Goal: Information Seeking & Learning: Learn about a topic

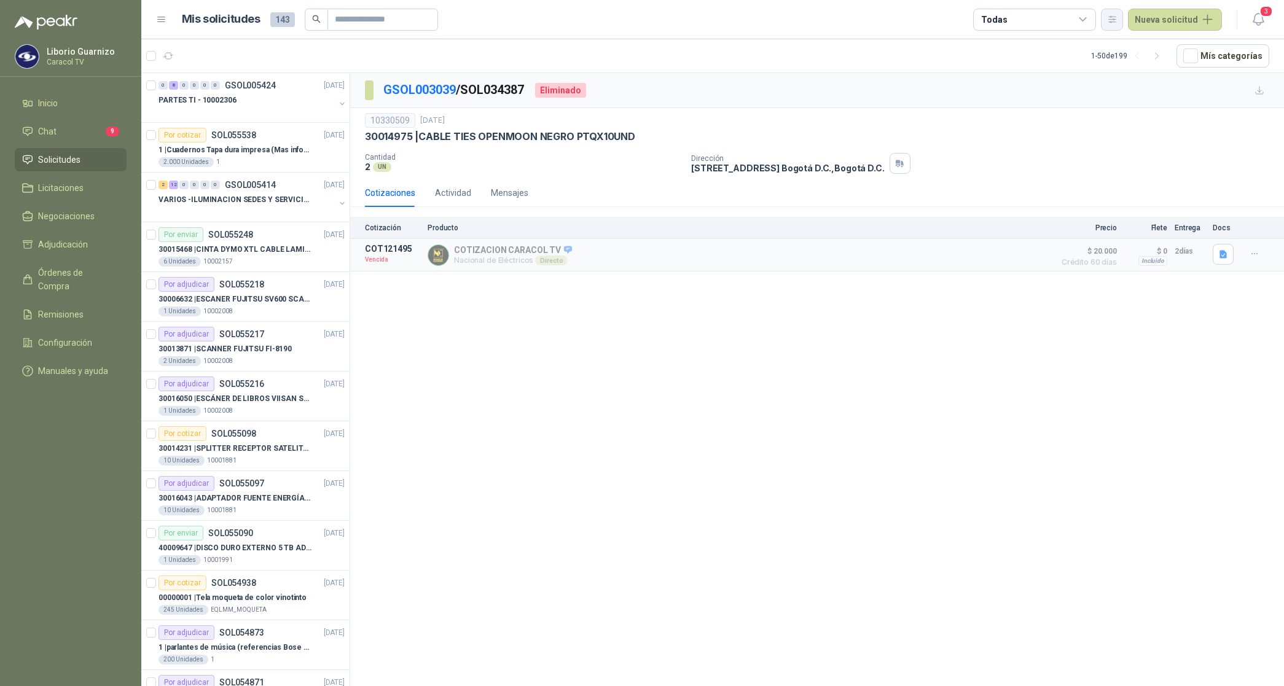
click at [1117, 28] on button "button" at bounding box center [1112, 20] width 22 height 22
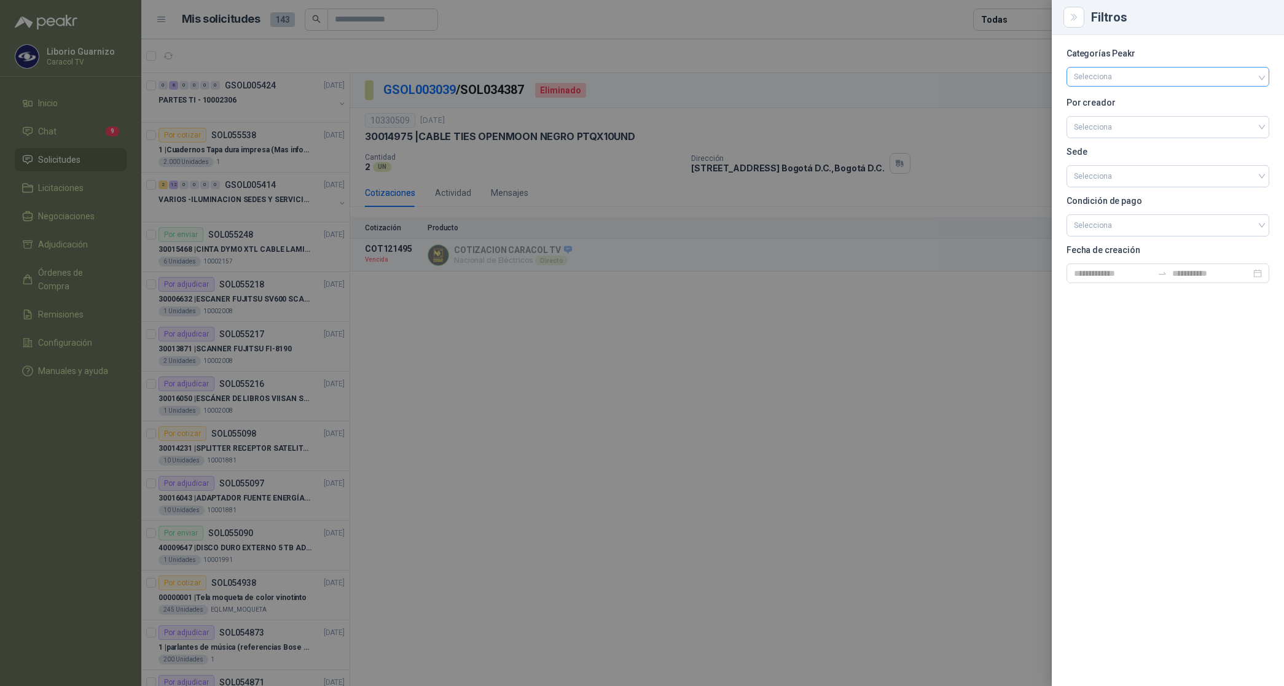
click at [1115, 83] on div "Selecciona" at bounding box center [1167, 77] width 203 height 20
click at [1115, 82] on div "Selecciona" at bounding box center [1167, 77] width 203 height 20
click at [1115, 127] on input "search" at bounding box center [1168, 126] width 188 height 18
click at [1115, 188] on div "[PERSON_NAME]" at bounding box center [1167, 193] width 183 height 14
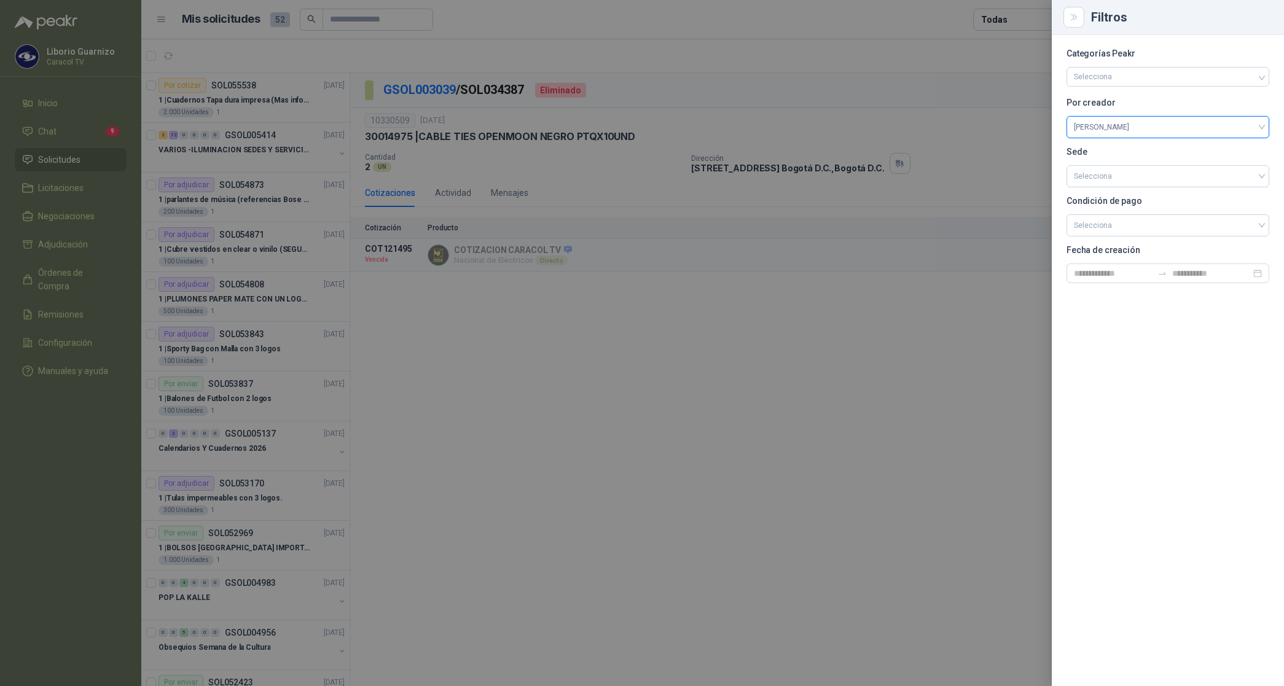
click at [1009, 21] on div at bounding box center [642, 343] width 1284 height 686
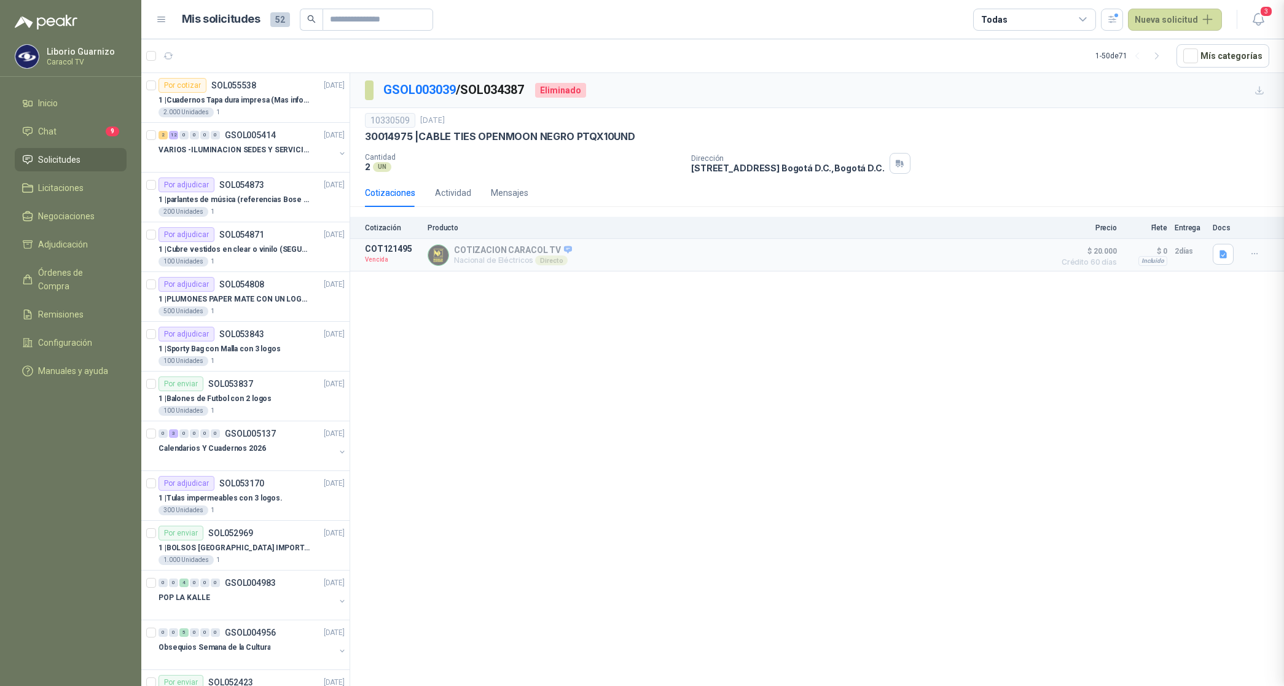
click at [1009, 21] on div "Todas" at bounding box center [1034, 20] width 123 height 22
drag, startPoint x: 1009, startPoint y: 21, endPoint x: 1041, endPoint y: 75, distance: 62.3
click at [1041, 72] on div "3 Por cotizar" at bounding box center [1016, 70] width 59 height 10
click at [1036, 87] on div "24 Por adjudicar" at bounding box center [1020, 92] width 67 height 10
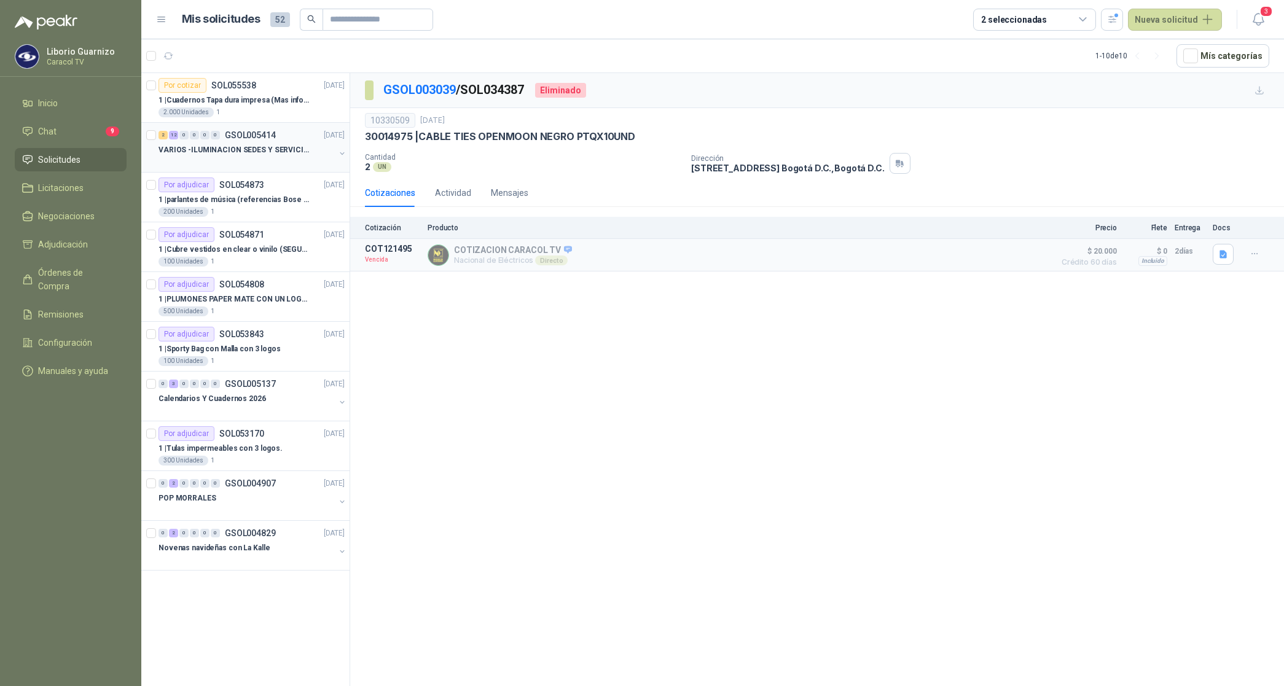
click at [252, 154] on p "VARIOS -ILUMINACION SEDES Y SERVICIOS" at bounding box center [234, 150] width 153 height 12
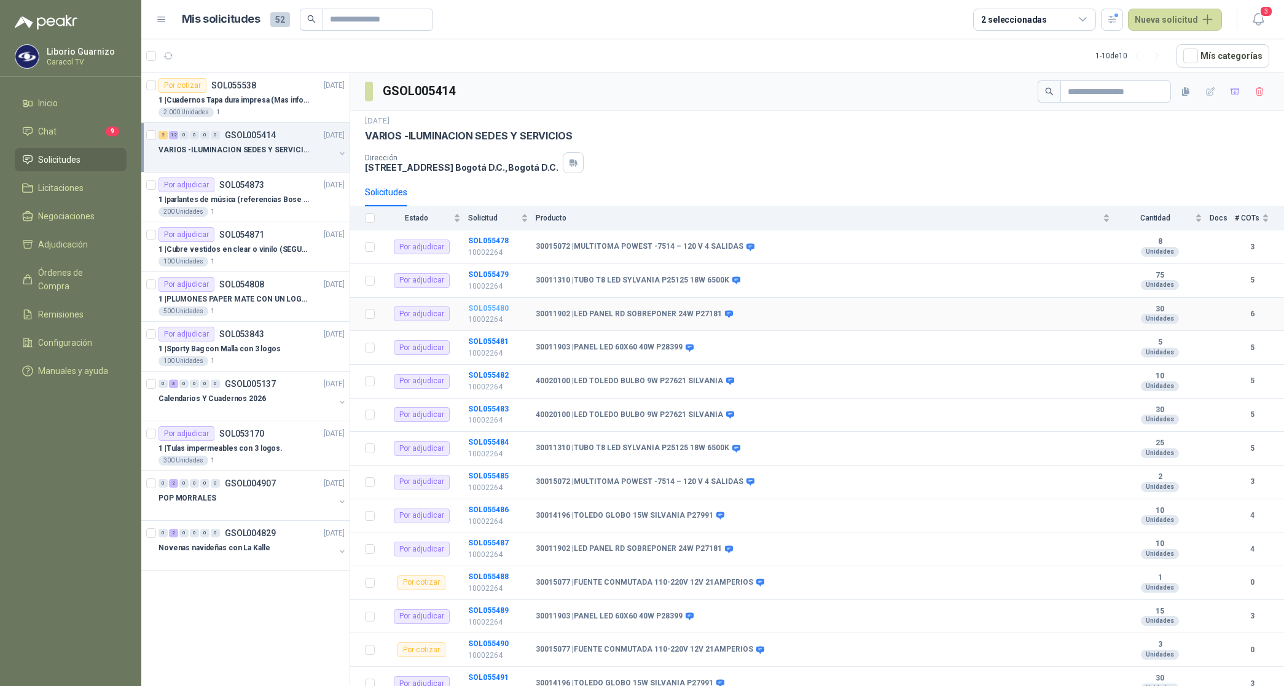
click at [478, 309] on b "SOL055480" at bounding box center [488, 308] width 41 height 9
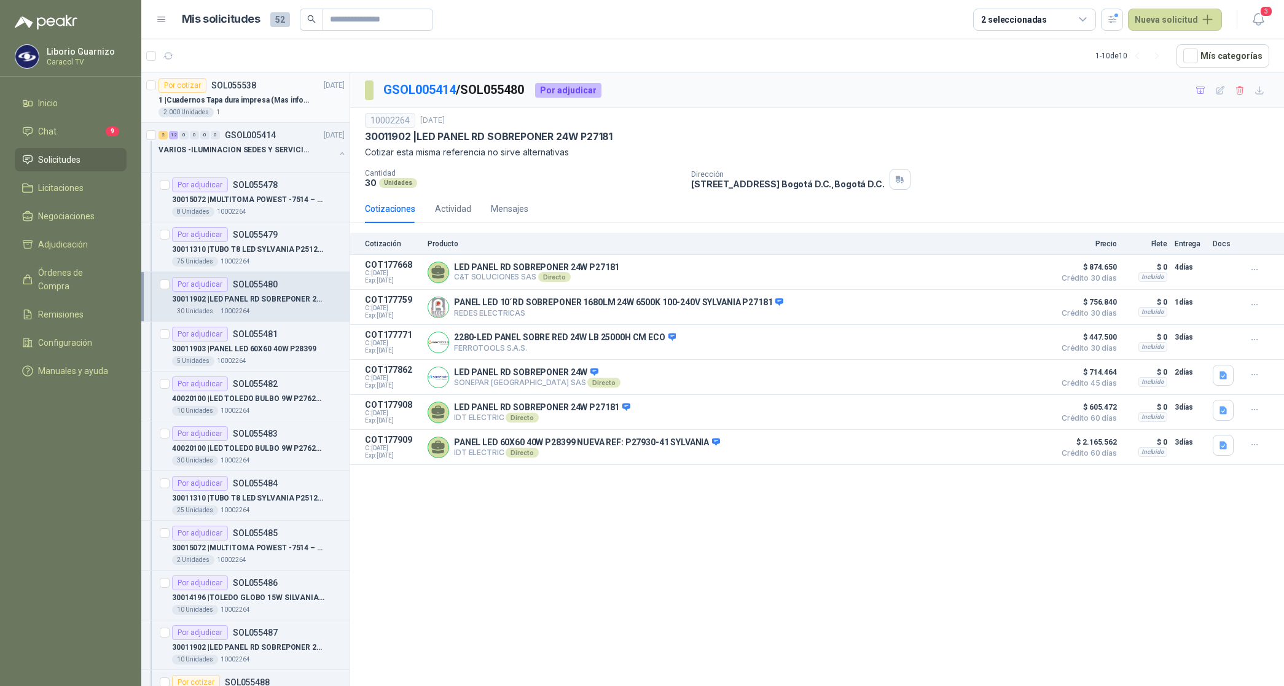
click at [253, 98] on p "1 | Cuadernos Tapa dura impresa (Mas informacion en el adjunto)" at bounding box center [234, 101] width 153 height 12
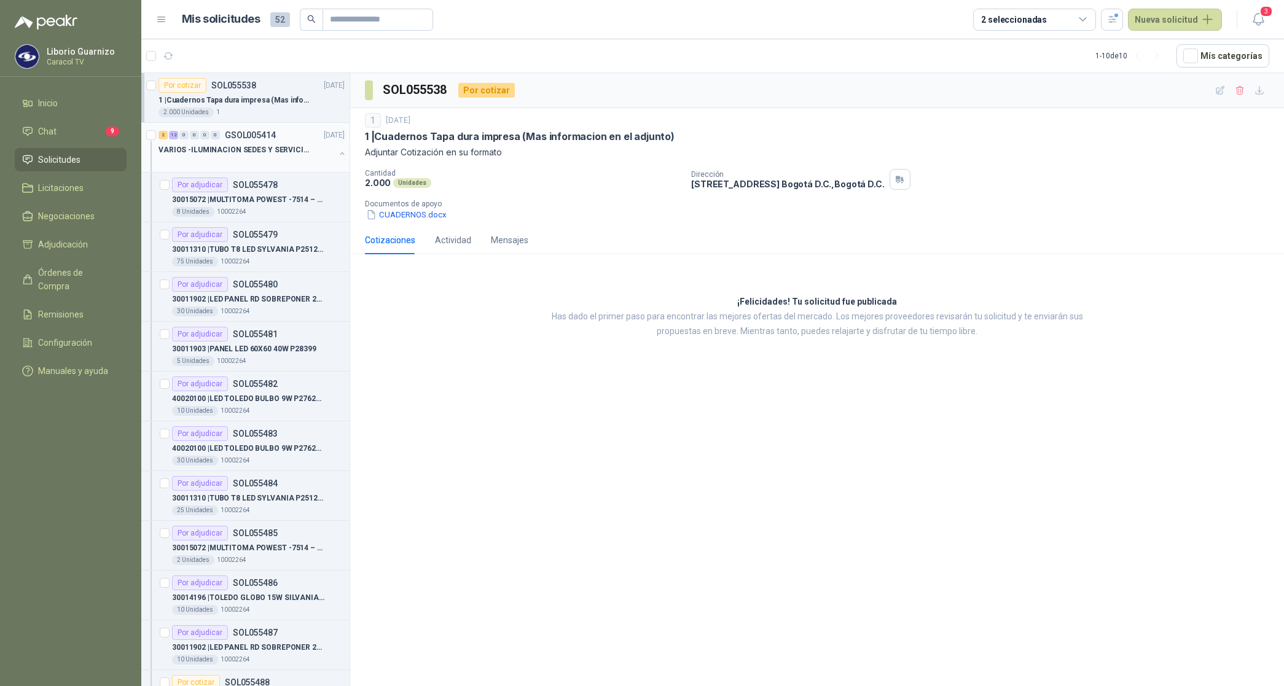
click at [252, 146] on p "VARIOS -ILUMINACION SEDES Y SERVICIOS" at bounding box center [234, 150] width 153 height 12
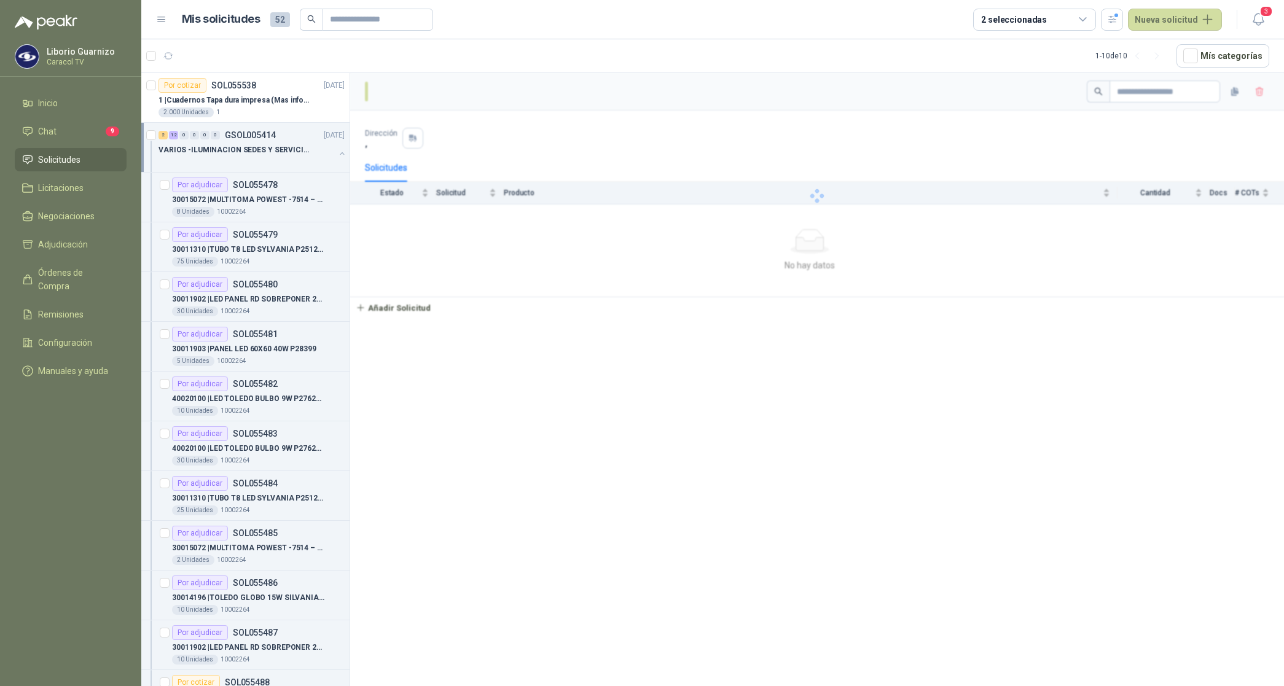
click at [252, 146] on p "VARIOS -ILUMINACION SEDES Y SERVICIOS" at bounding box center [234, 150] width 153 height 12
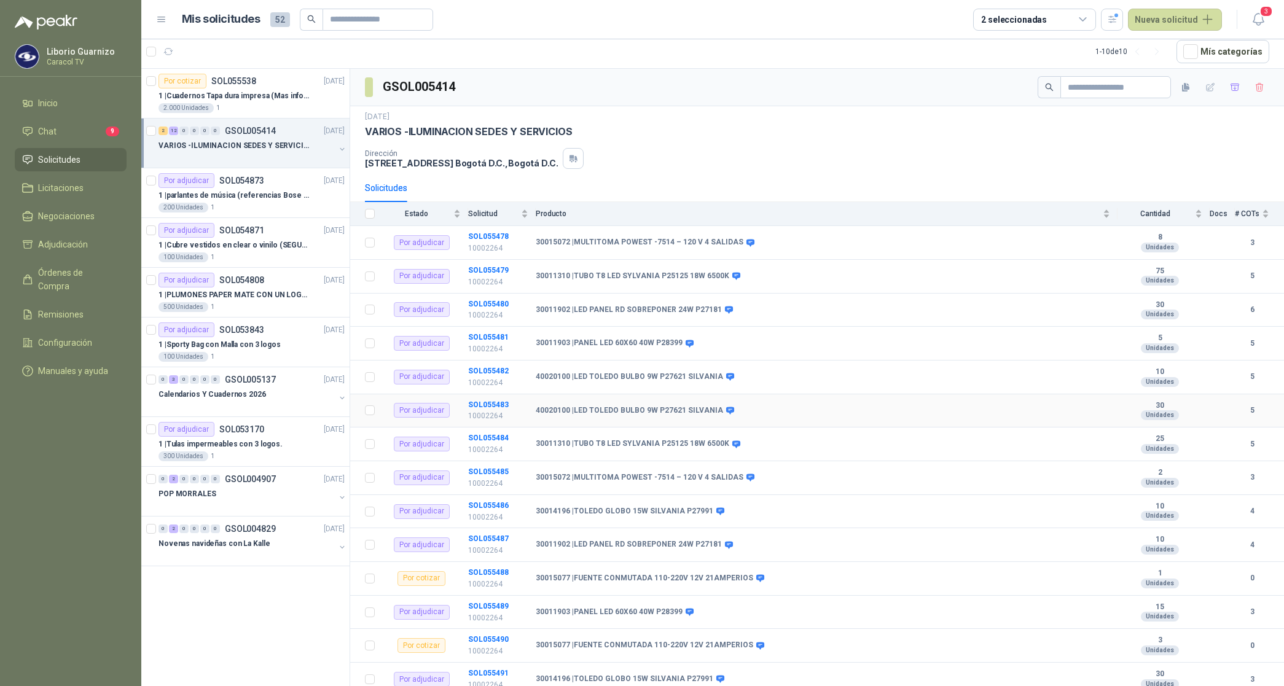
scroll to position [34, 0]
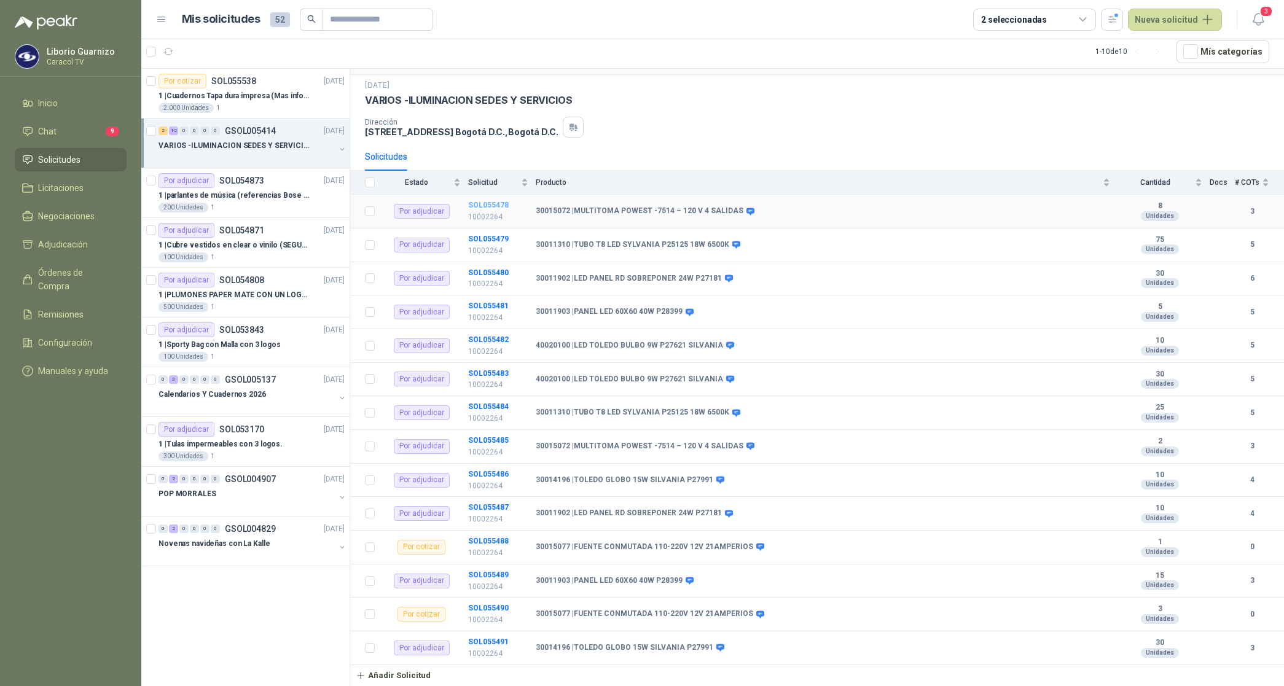
click at [477, 204] on b "SOL055478" at bounding box center [488, 205] width 41 height 9
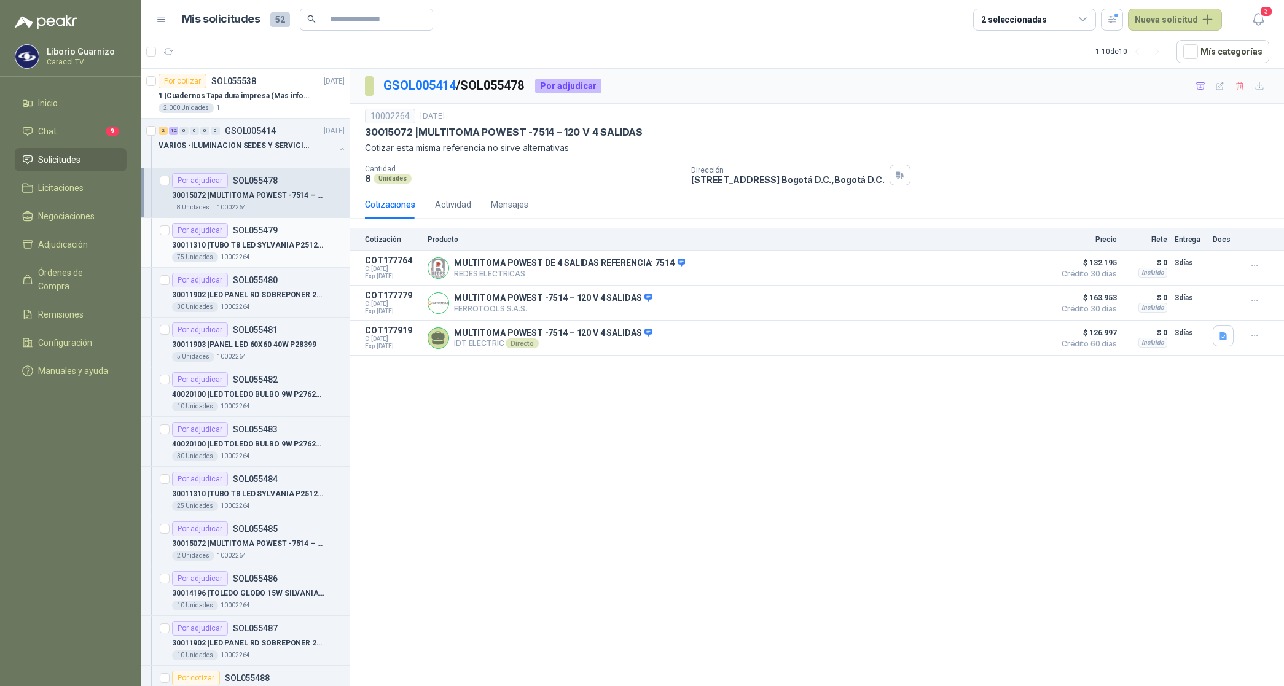
click at [273, 240] on p "30011310 | TUBO T8 LED SYLVANIA P25125 18W 6500K" at bounding box center [248, 246] width 153 height 12
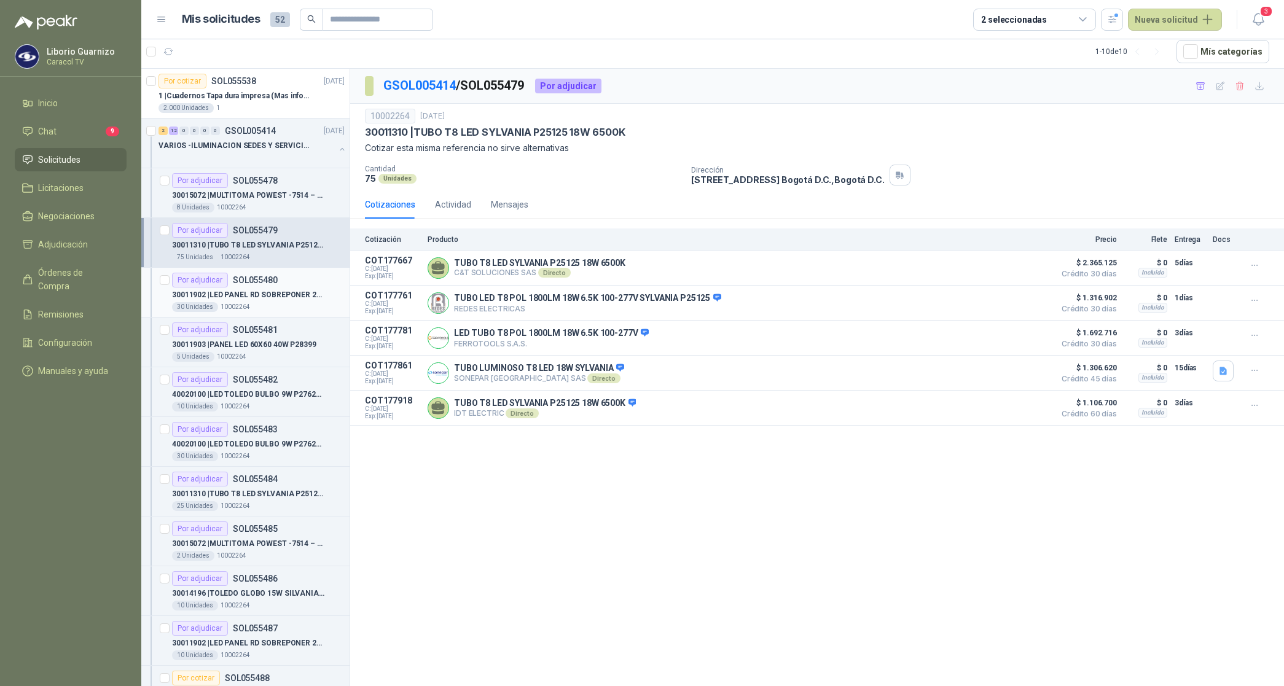
click at [287, 298] on p "30011902 | LED PANEL RD SOBREPONER 24W P27181" at bounding box center [248, 295] width 153 height 12
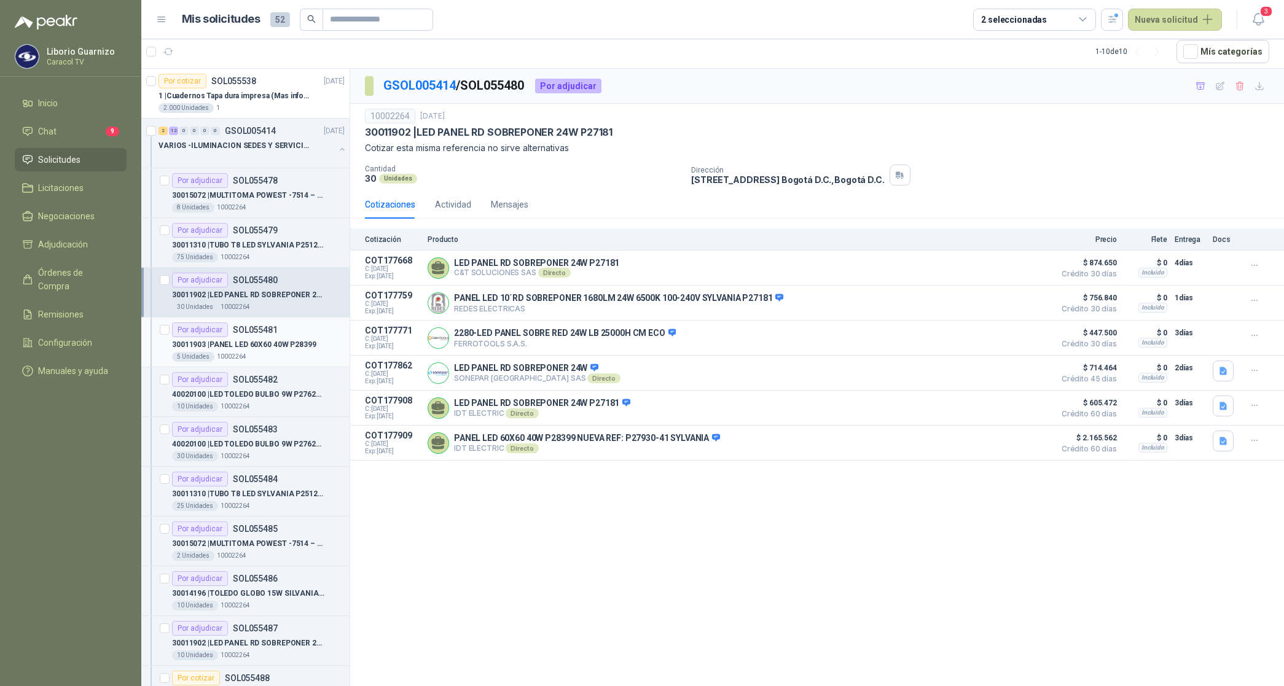
click at [271, 345] on p "30011903 | PANEL LED 60X60 40W P28399" at bounding box center [244, 345] width 144 height 12
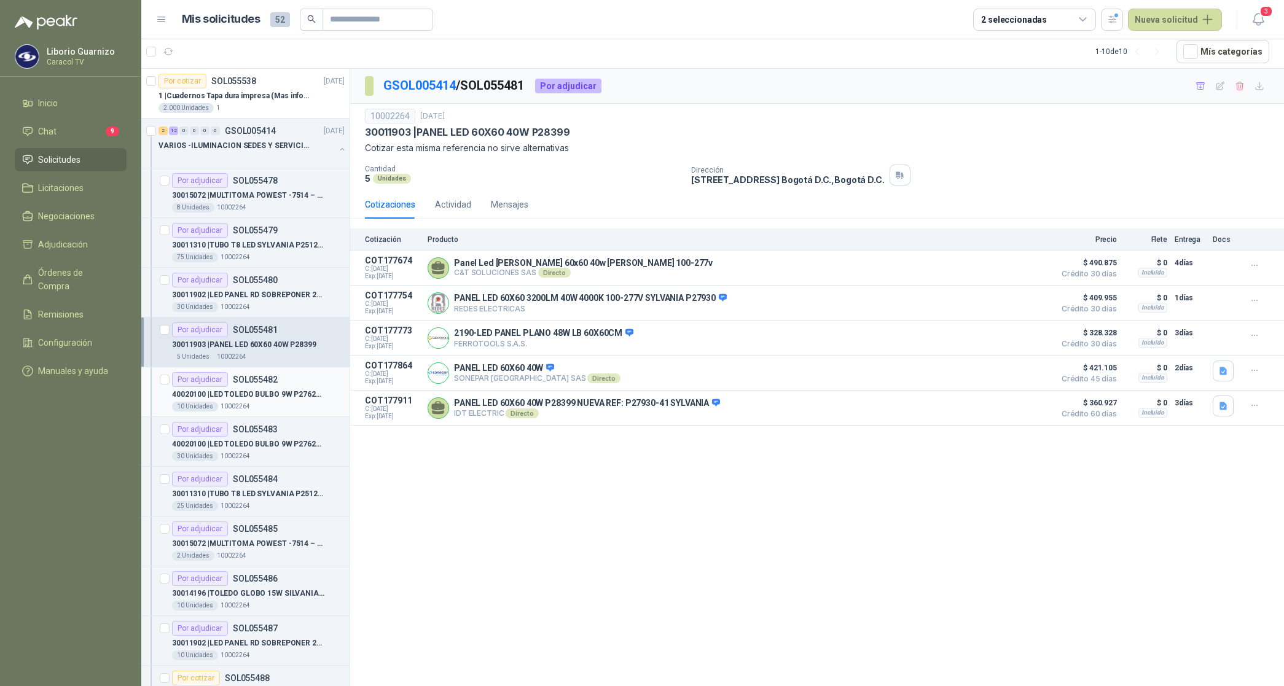
click at [265, 390] on p "40020100 | LED TOLEDO BULBO 9W P27621 SILVANIA" at bounding box center [248, 395] width 153 height 12
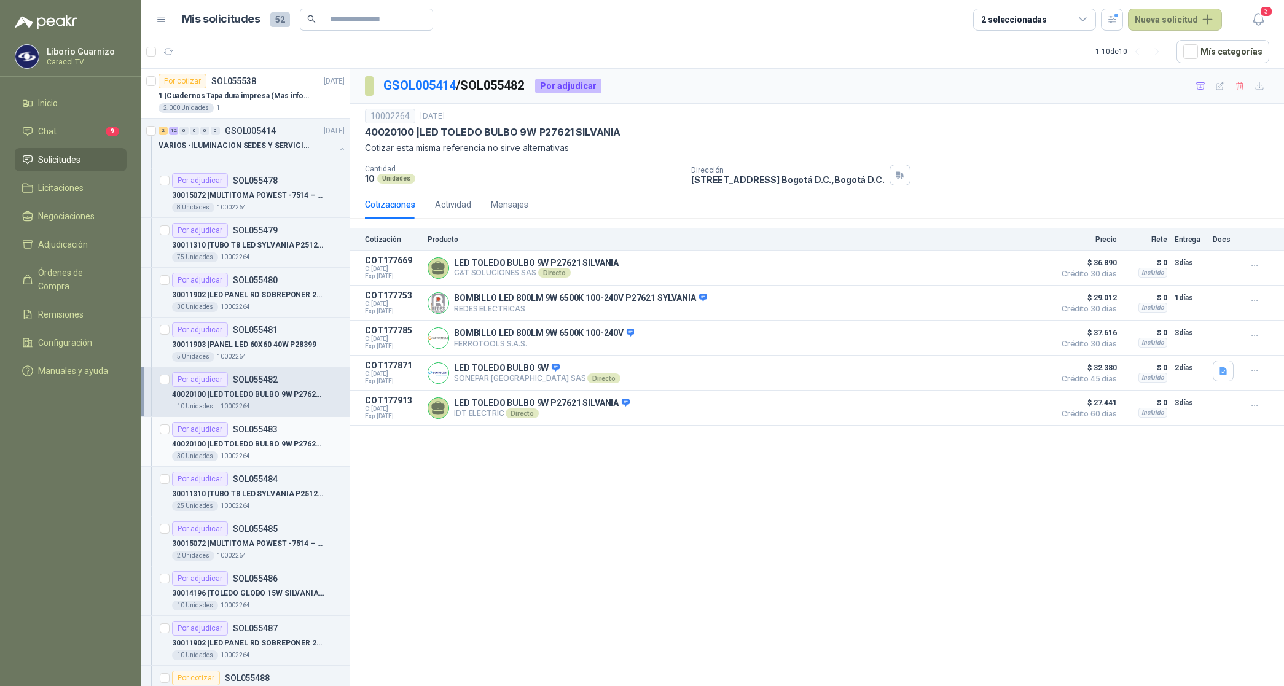
click at [266, 441] on p "40020100 | LED TOLEDO BULBO 9W P27621 SILVANIA" at bounding box center [248, 445] width 153 height 12
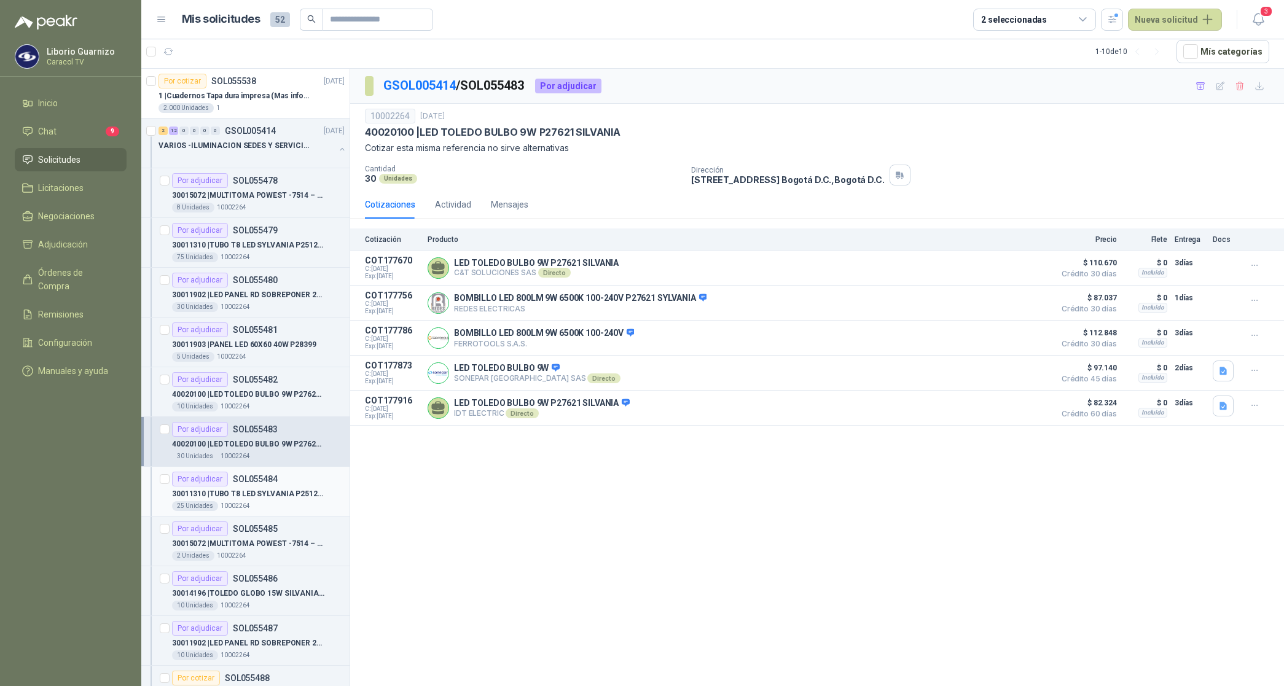
click at [256, 493] on p "30011310 | TUBO T8 LED SYLVANIA P25125 18W 6500K" at bounding box center [248, 494] width 153 height 12
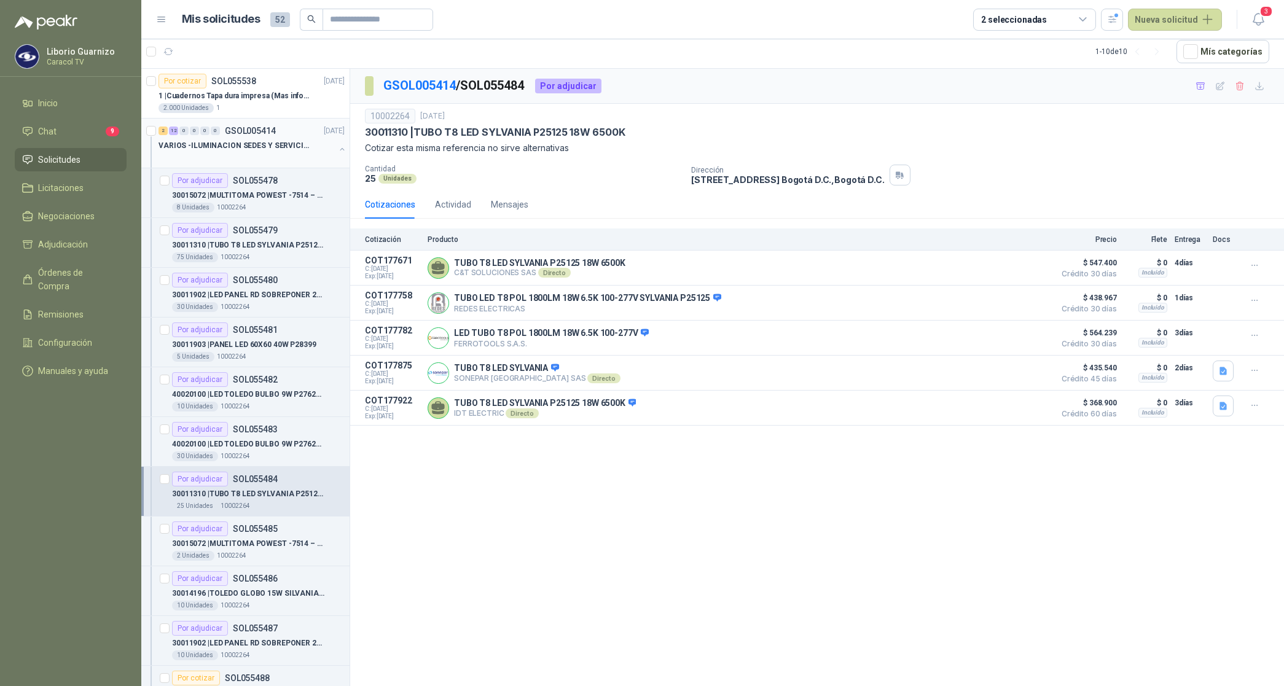
click at [210, 140] on p "VARIOS -ILUMINACION SEDES Y SERVICIOS" at bounding box center [234, 146] width 153 height 12
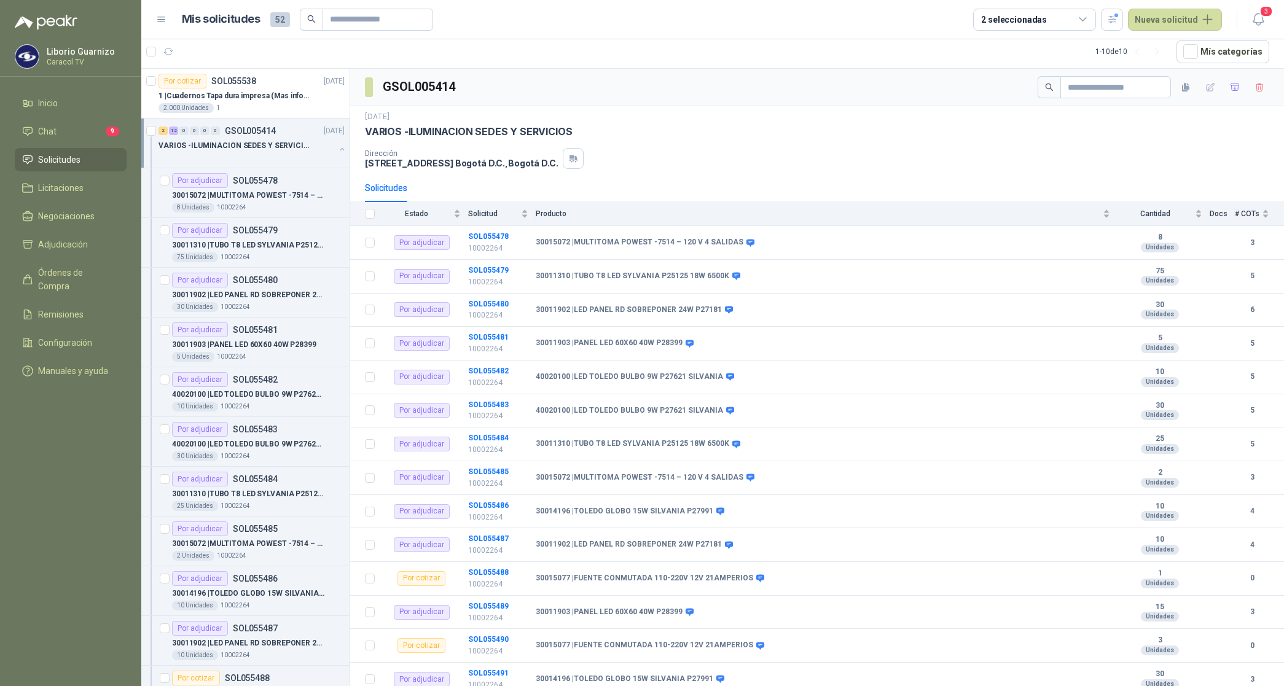
click at [210, 140] on p "VARIOS -ILUMINACION SEDES Y SERVICIOS" at bounding box center [234, 146] width 153 height 12
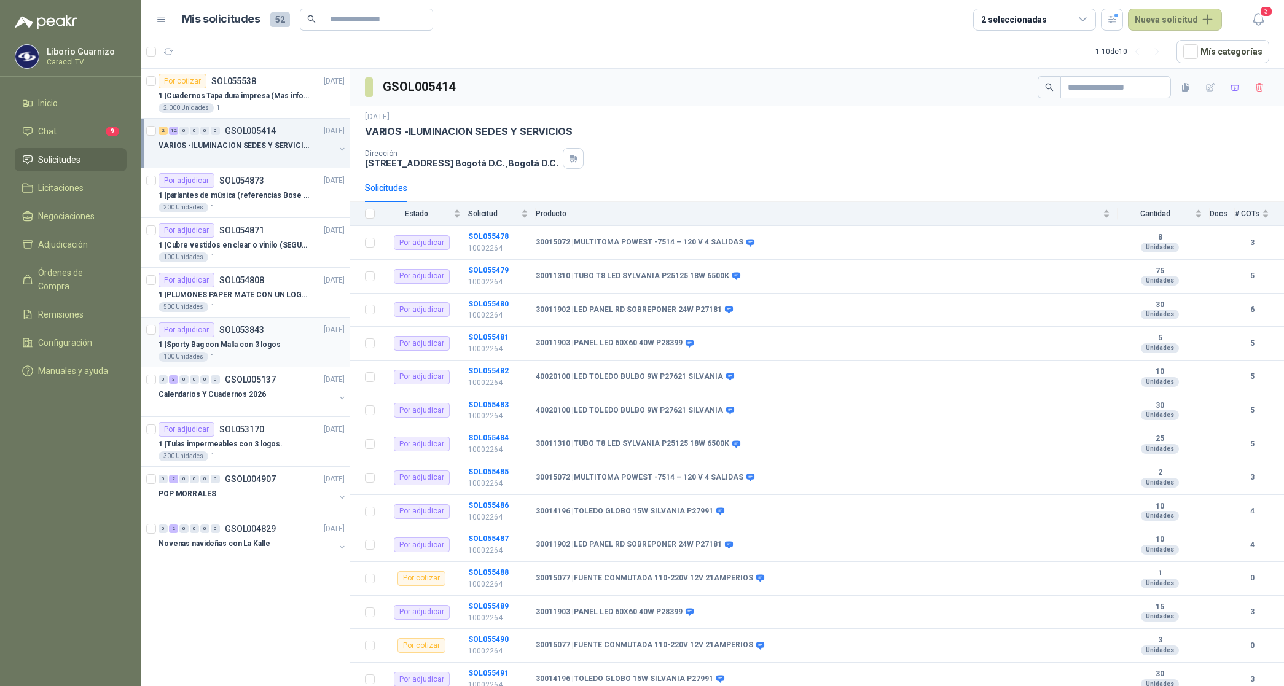
click at [233, 346] on p "1 | Sporty Bag con Malla con 3 logos" at bounding box center [219, 345] width 122 height 12
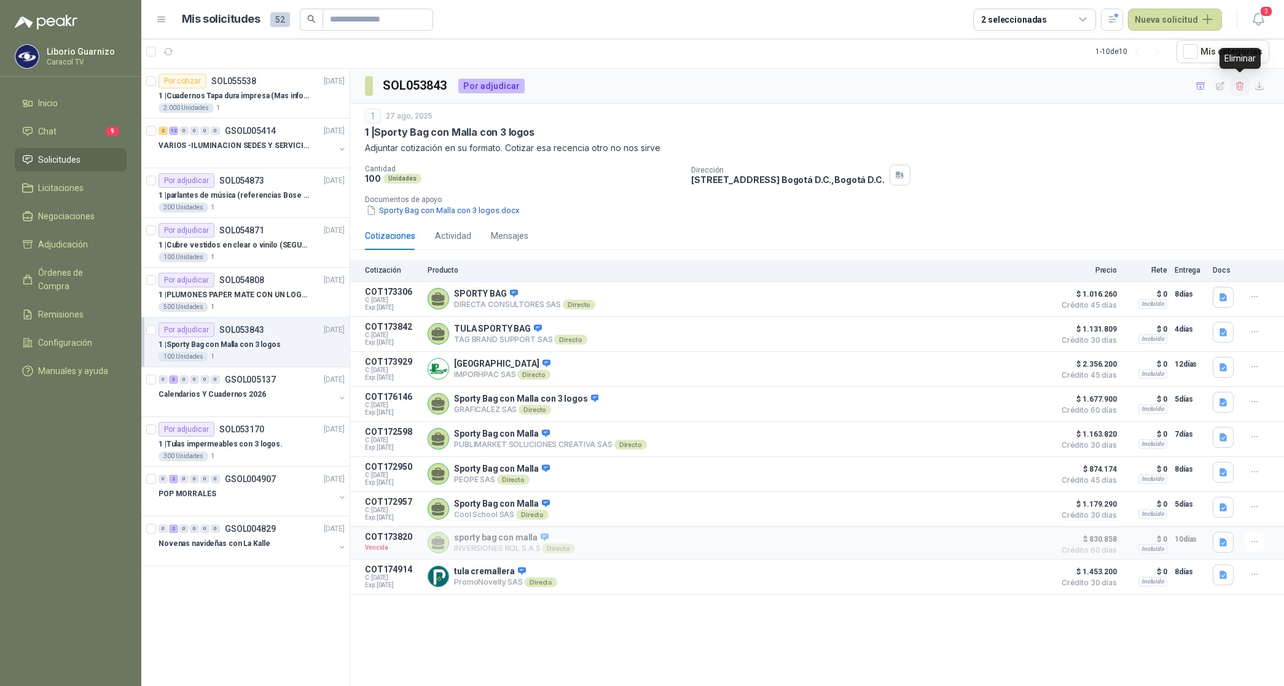
click at [1240, 87] on icon "button" at bounding box center [1240, 86] width 10 height 10
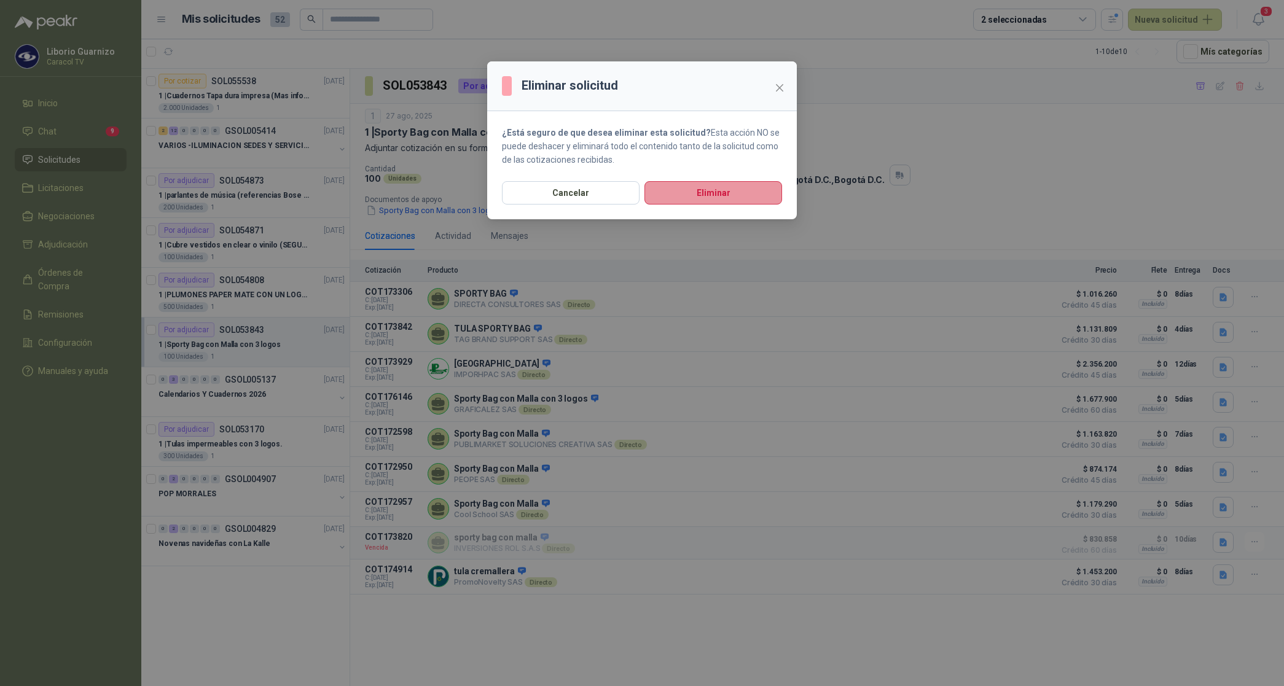
click at [741, 201] on button "Eliminar" at bounding box center [713, 192] width 138 height 23
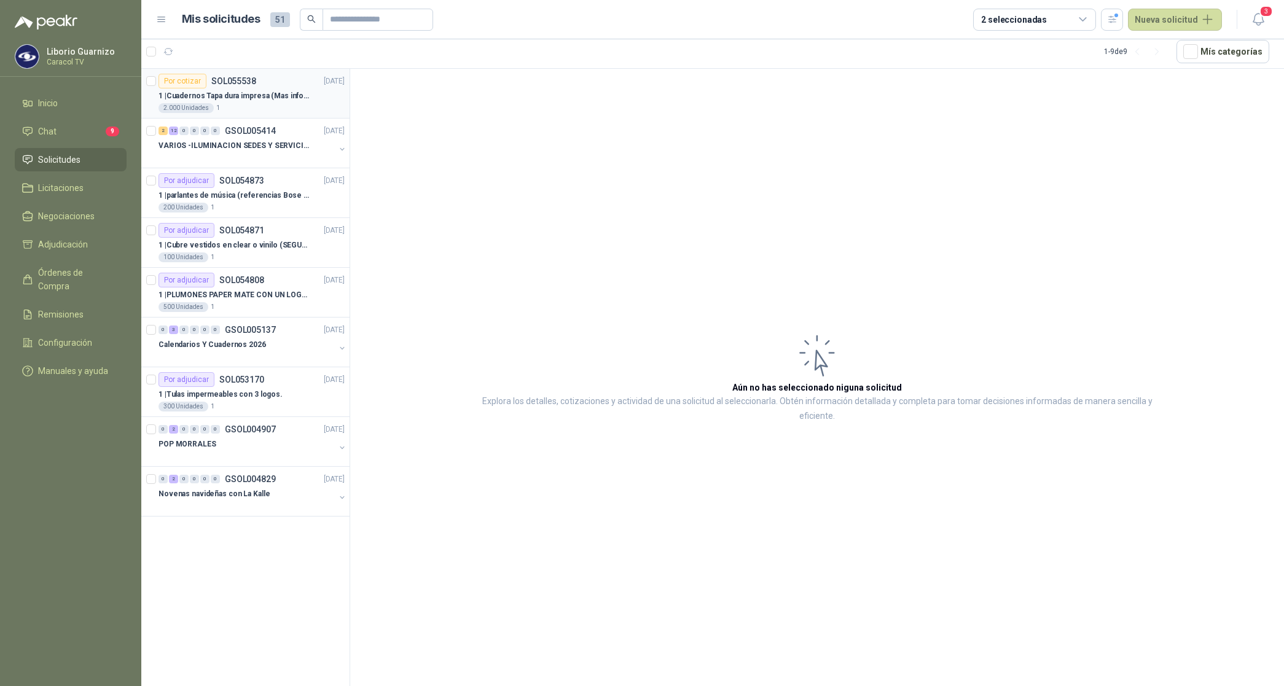
click at [256, 90] on p "1 | Cuadernos Tapa dura impresa (Mas informacion en el adjunto)" at bounding box center [234, 96] width 153 height 12
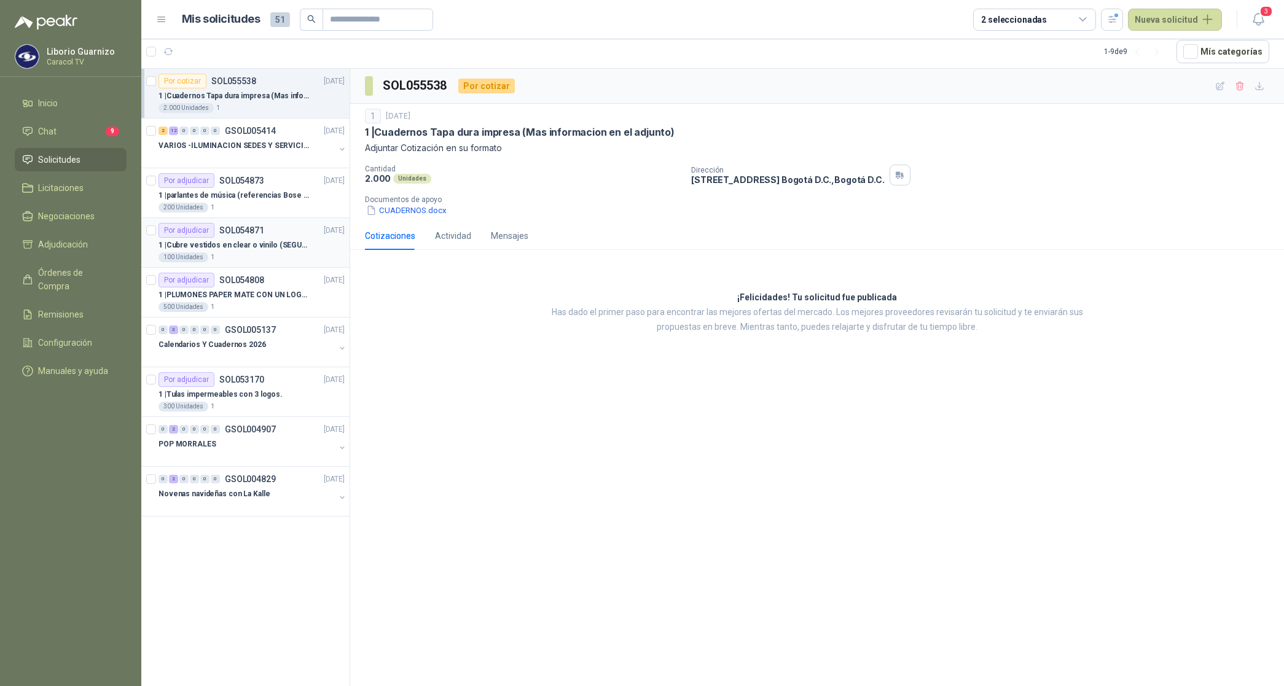
click at [263, 244] on p "1 | Cubre vestidos en clear o vinilo (SEGUN ESPECIFICACIONES DEL ADJUNTO)" at bounding box center [234, 246] width 153 height 12
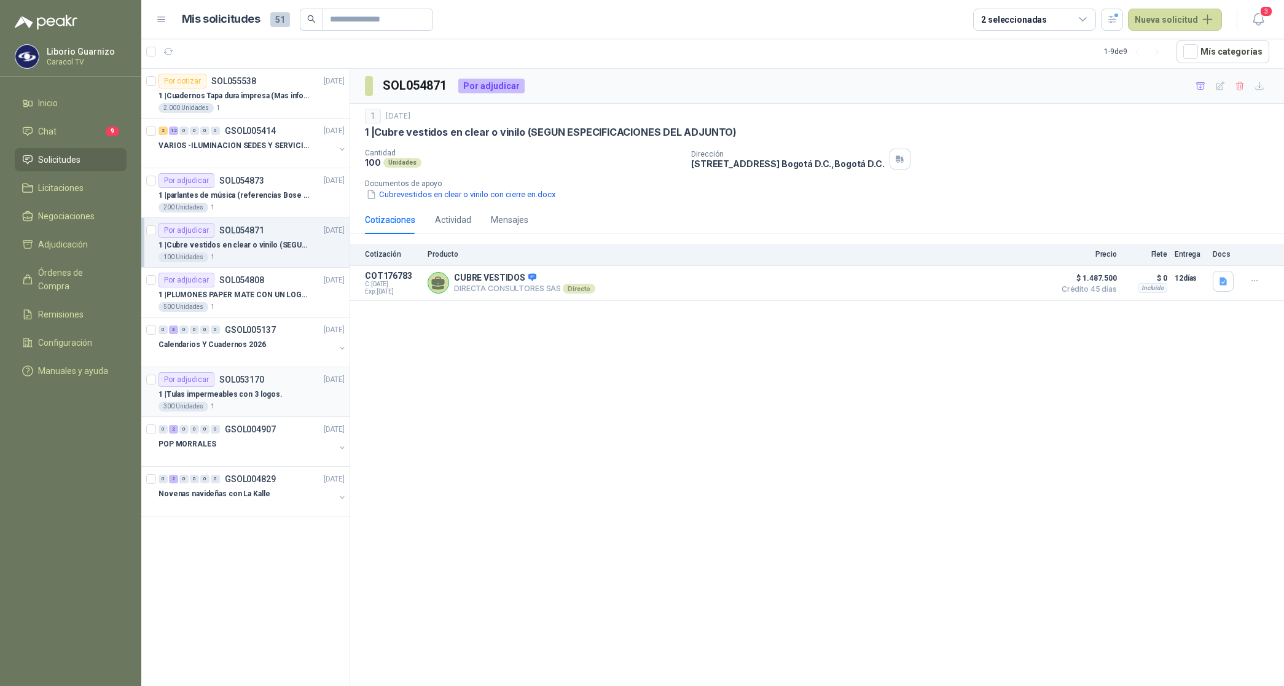
click at [233, 396] on p "1 | Tulas impermeables con 3 logos." at bounding box center [220, 395] width 124 height 12
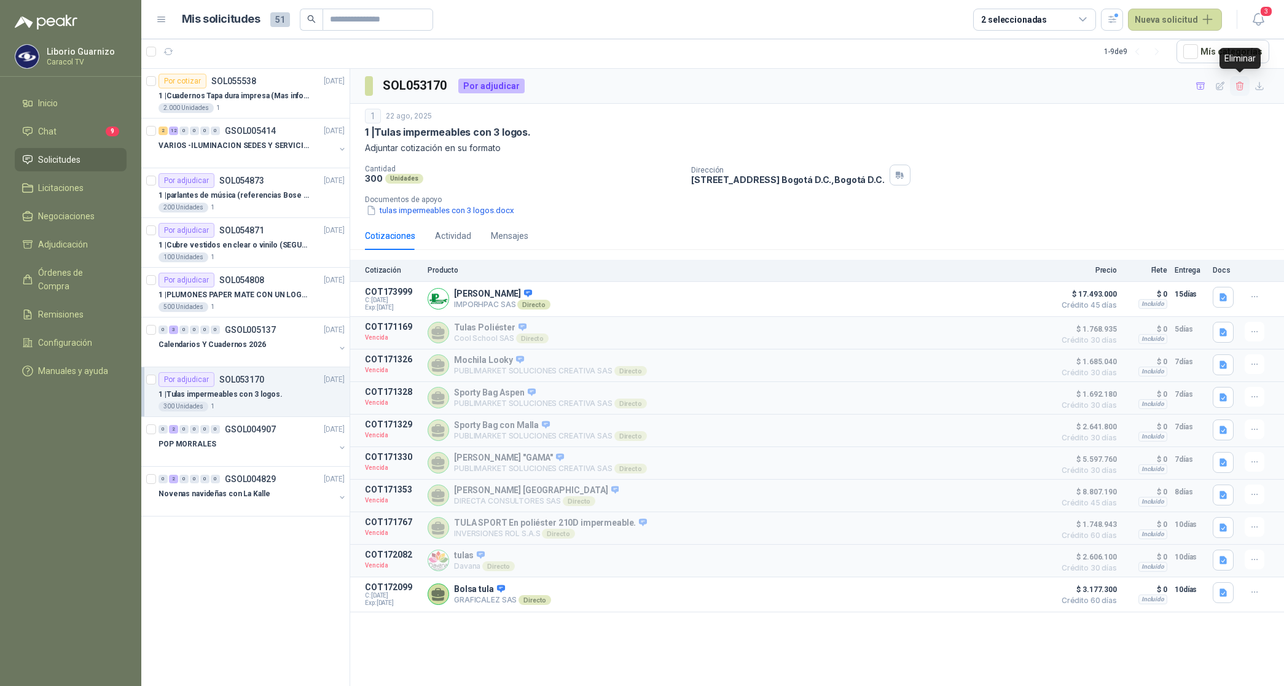
click at [1240, 84] on icon "button" at bounding box center [1240, 86] width 10 height 10
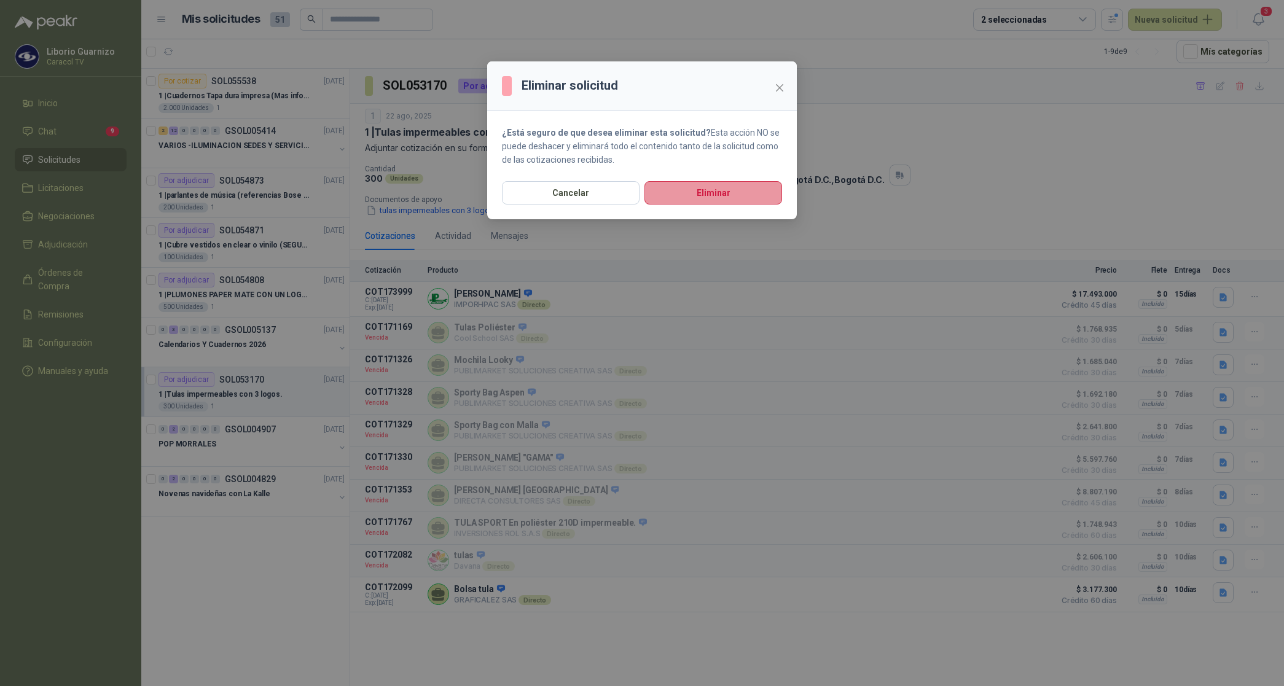
click at [724, 189] on button "Eliminar" at bounding box center [713, 192] width 138 height 23
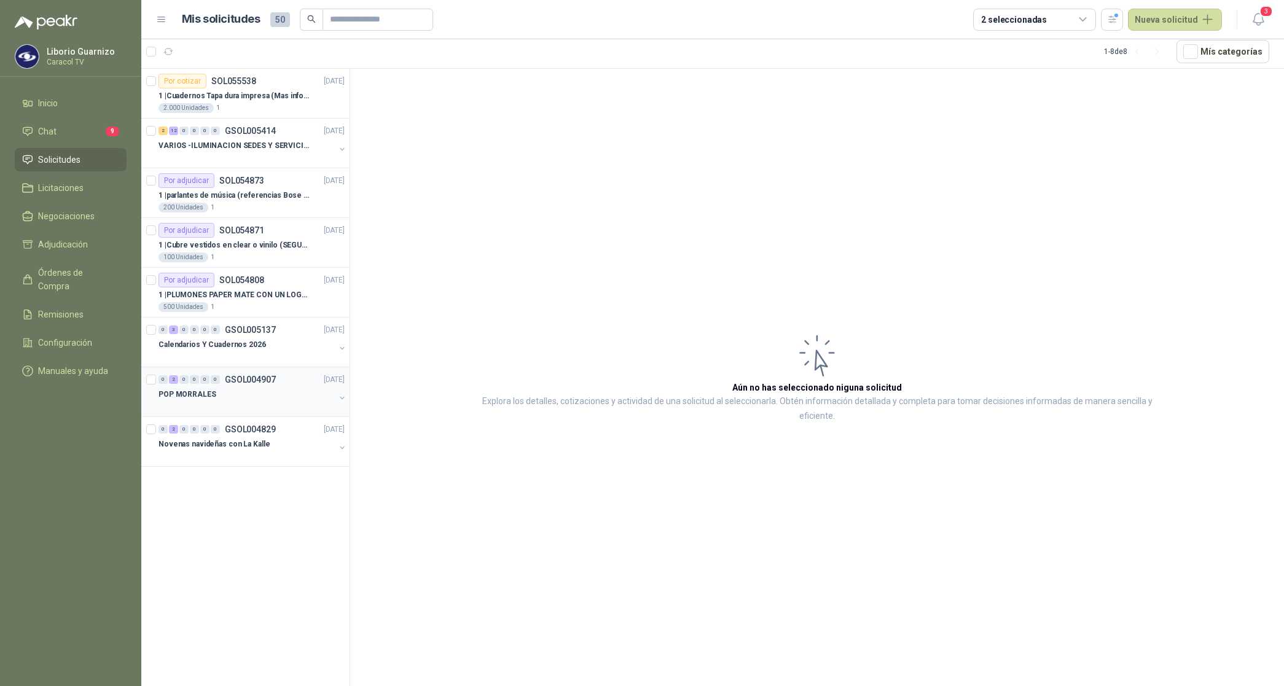
click at [197, 395] on p "POP MORRALES" at bounding box center [187, 395] width 58 height 12
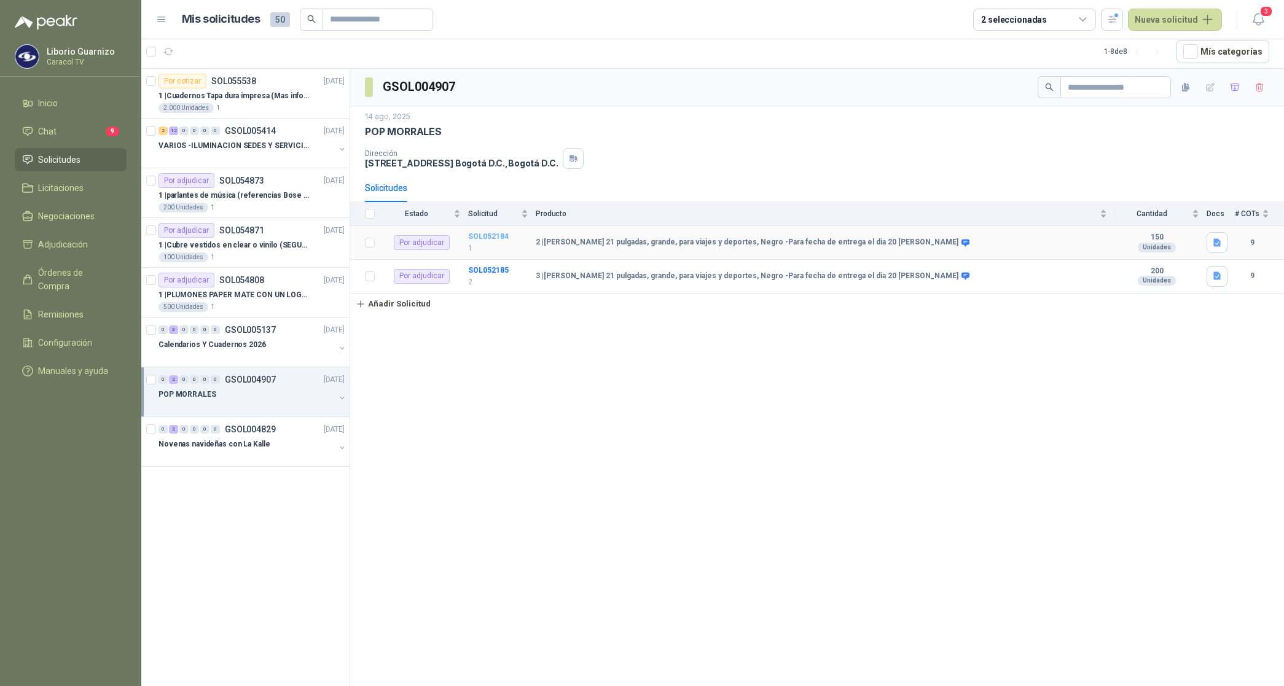
click at [487, 234] on b "SOL052184" at bounding box center [488, 236] width 41 height 9
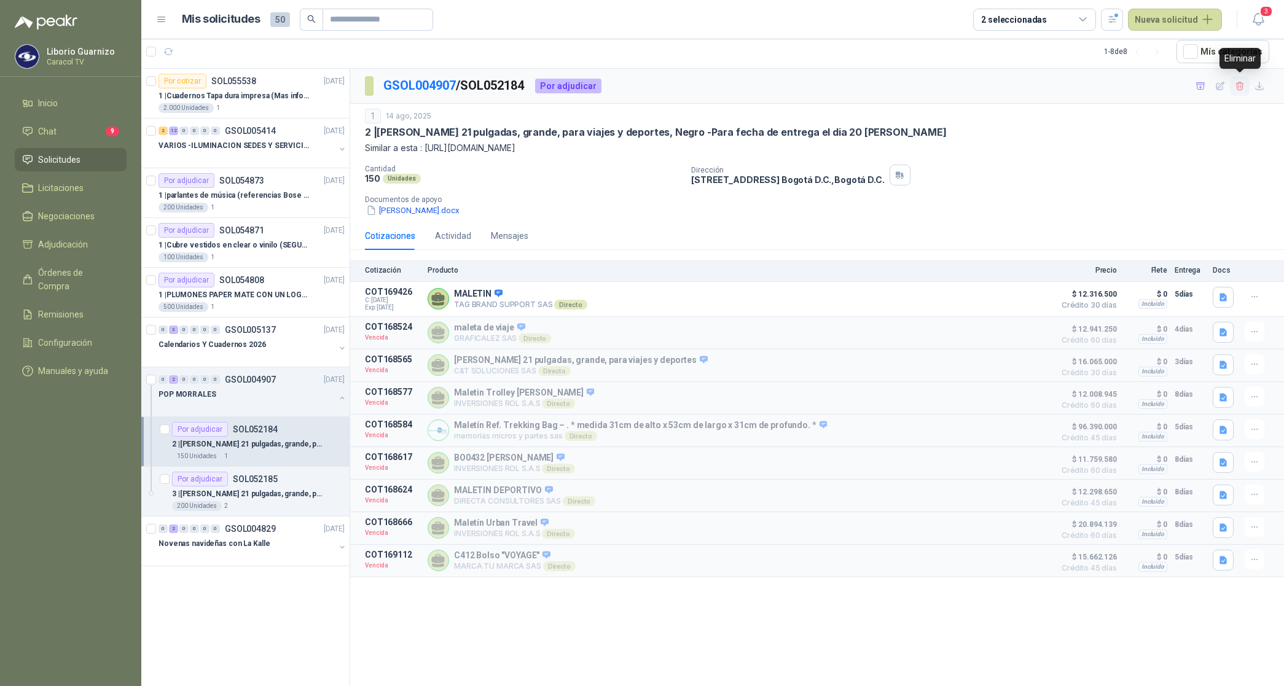
click at [1242, 81] on icon "button" at bounding box center [1240, 86] width 10 height 10
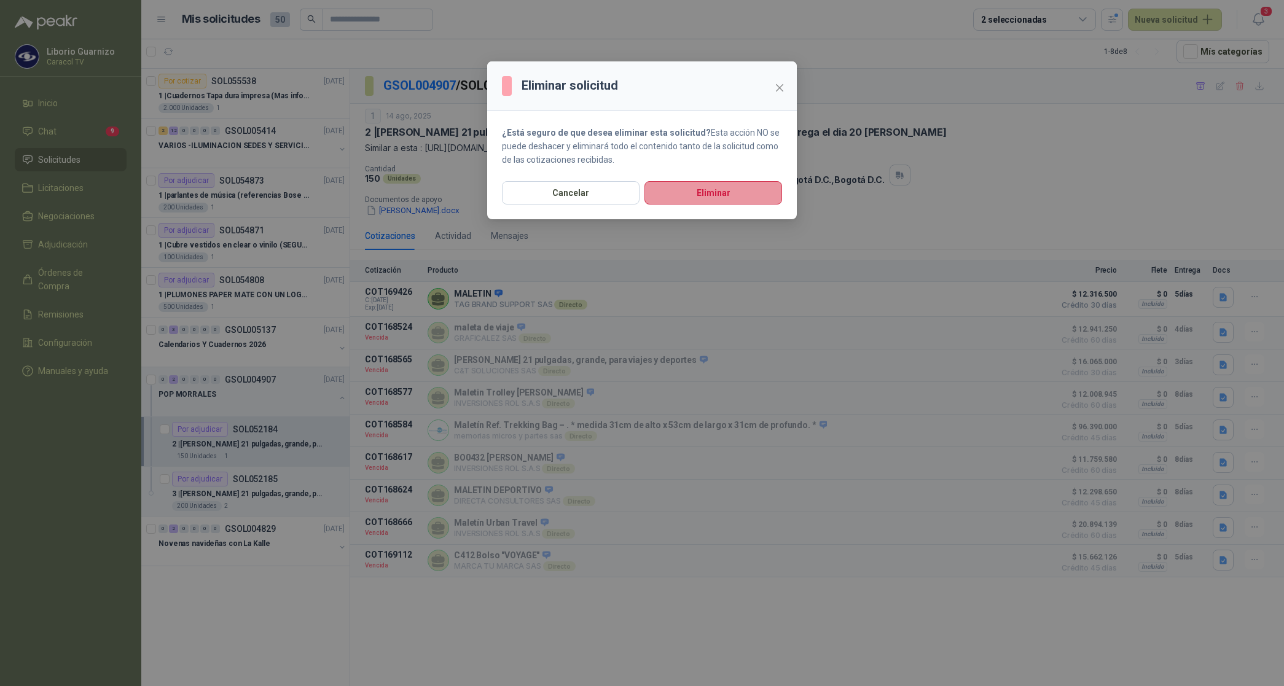
click at [723, 197] on button "Eliminar" at bounding box center [713, 192] width 138 height 23
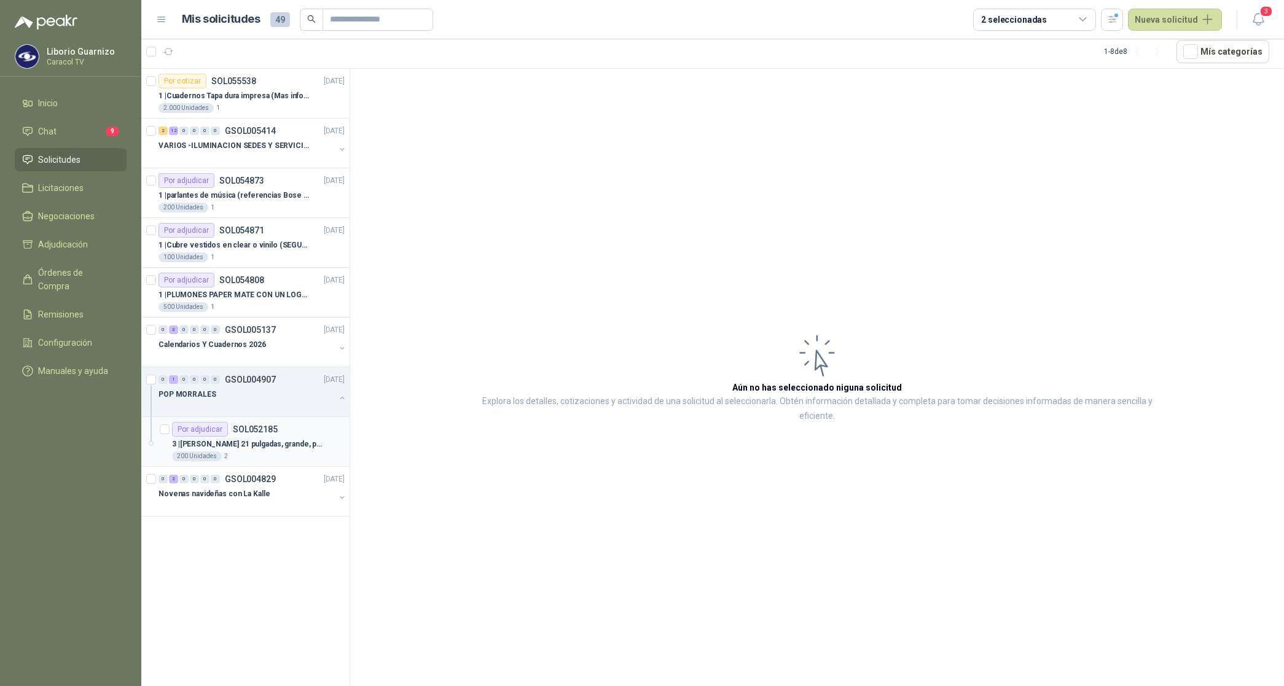
click at [257, 438] on div "3 | [PERSON_NAME] 21 pulgadas, grande, para viajes y deportes, Negro -Para fech…" at bounding box center [258, 444] width 173 height 15
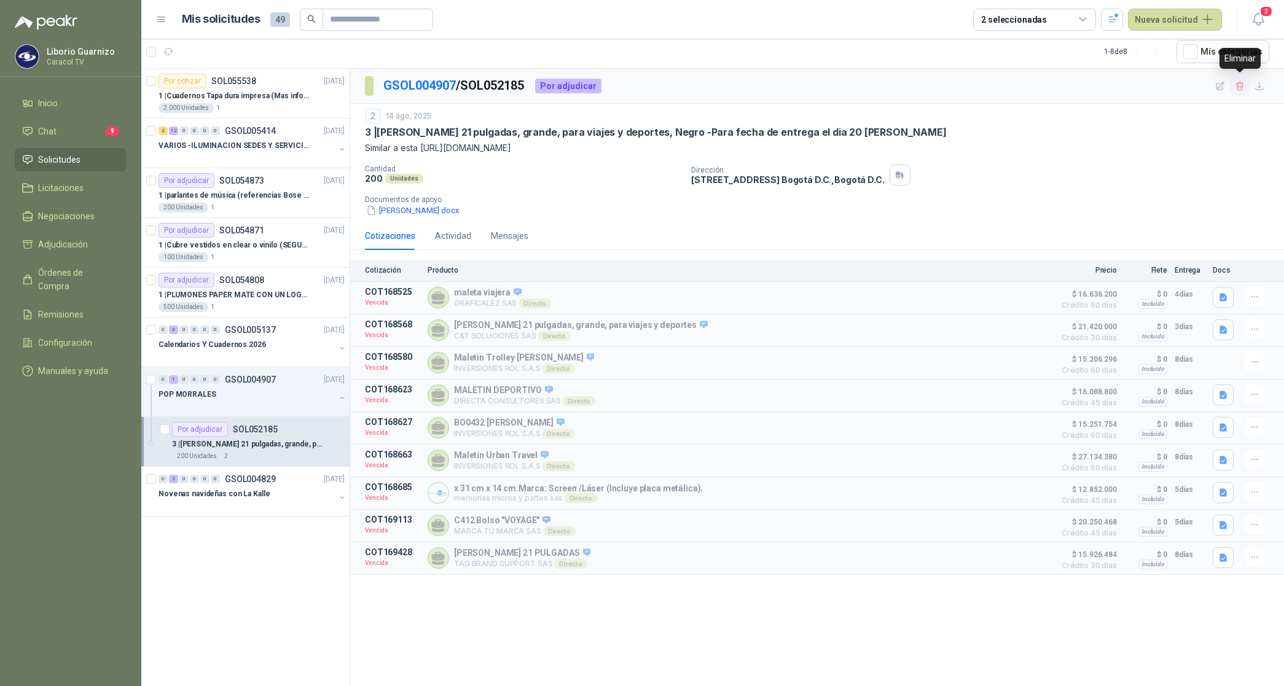
click at [1245, 88] on button "button" at bounding box center [1240, 86] width 20 height 20
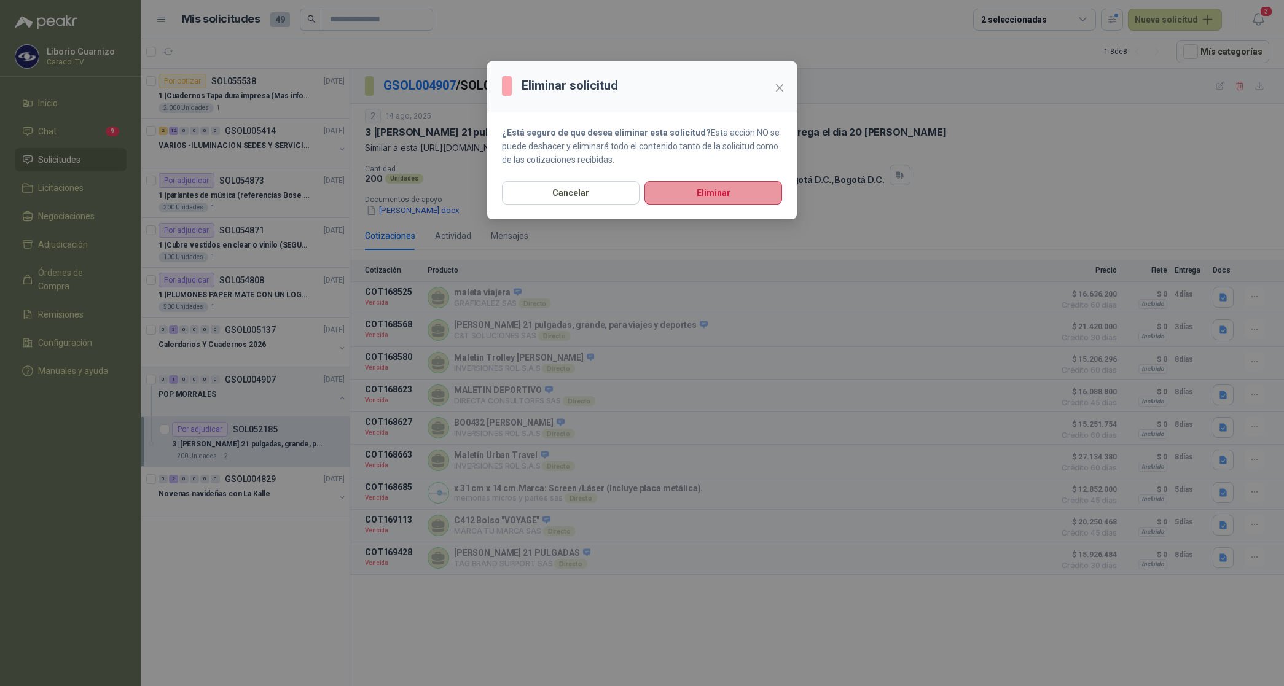
click at [721, 205] on button "Eliminar" at bounding box center [713, 192] width 138 height 23
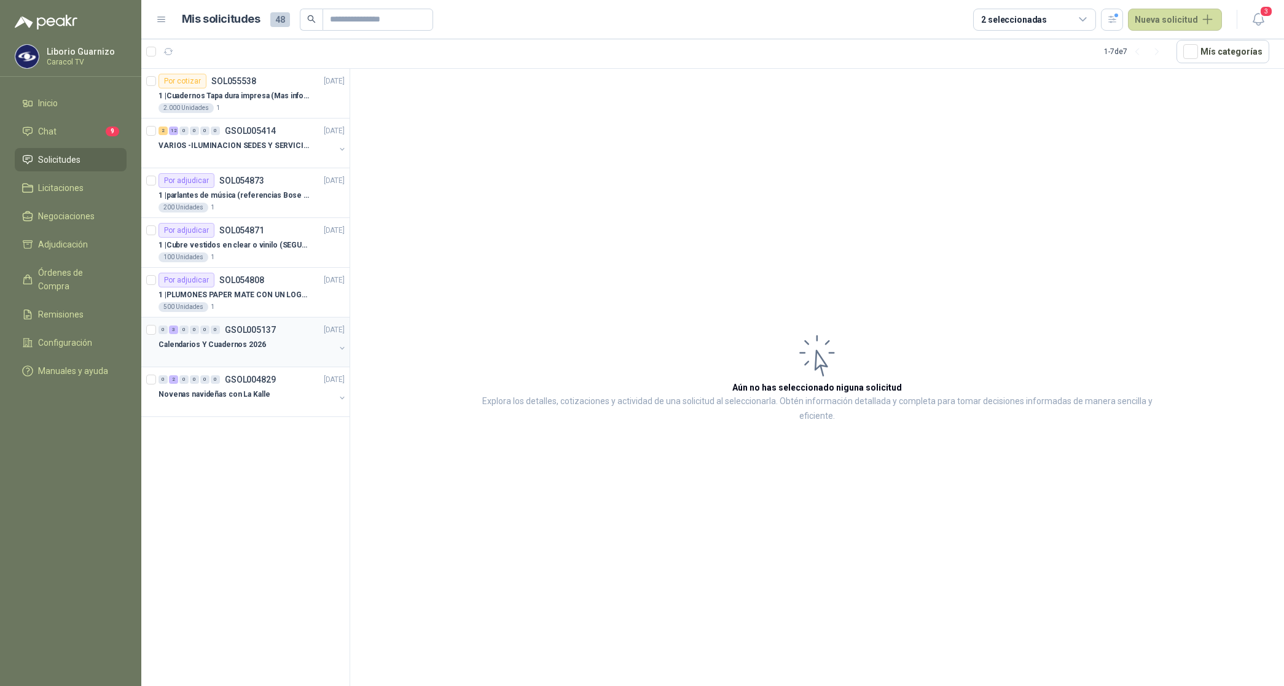
click at [240, 346] on p "Calendarios Y Cuadernos 2026" at bounding box center [211, 345] width 107 height 12
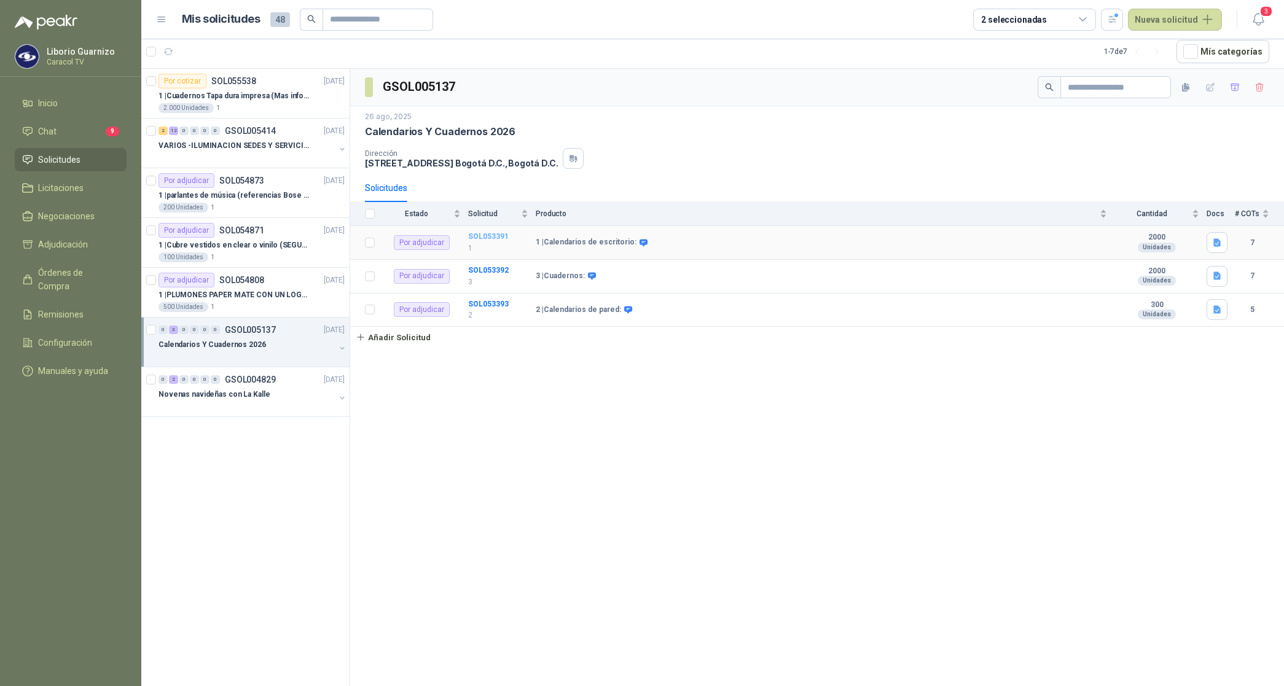
click at [486, 235] on b "SOL053391" at bounding box center [488, 236] width 41 height 9
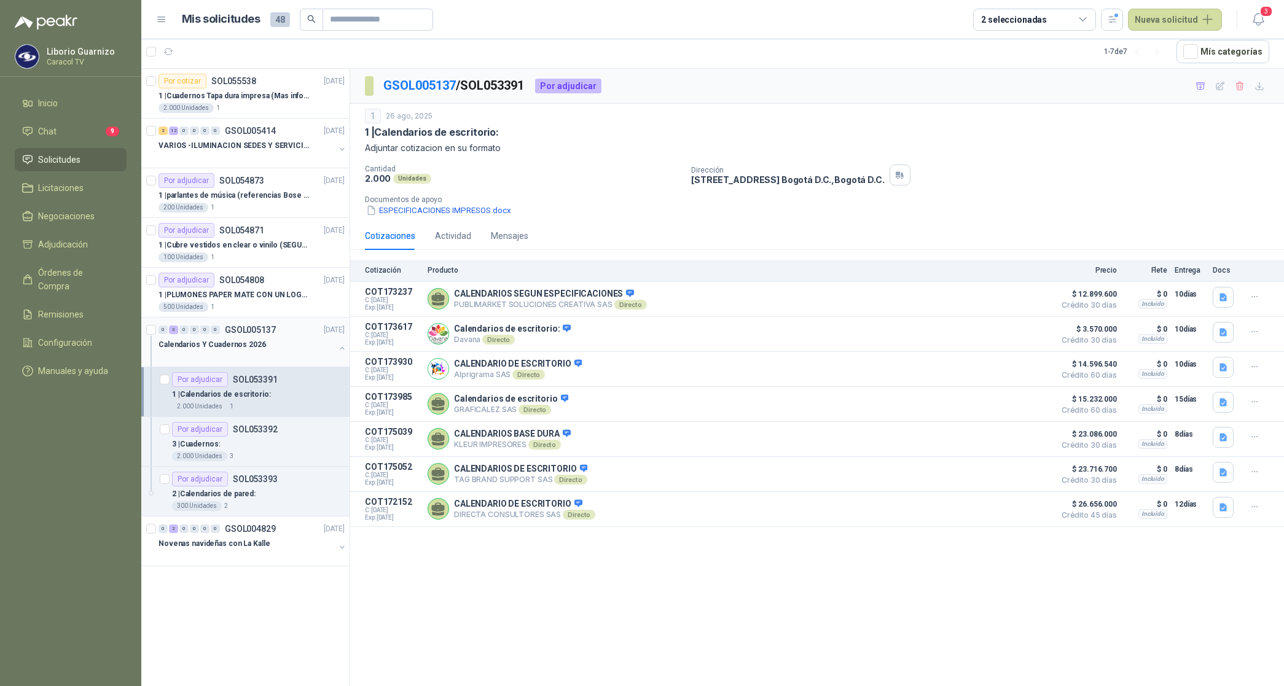
click at [244, 343] on p "Calendarios Y Cuadernos 2026" at bounding box center [211, 345] width 107 height 12
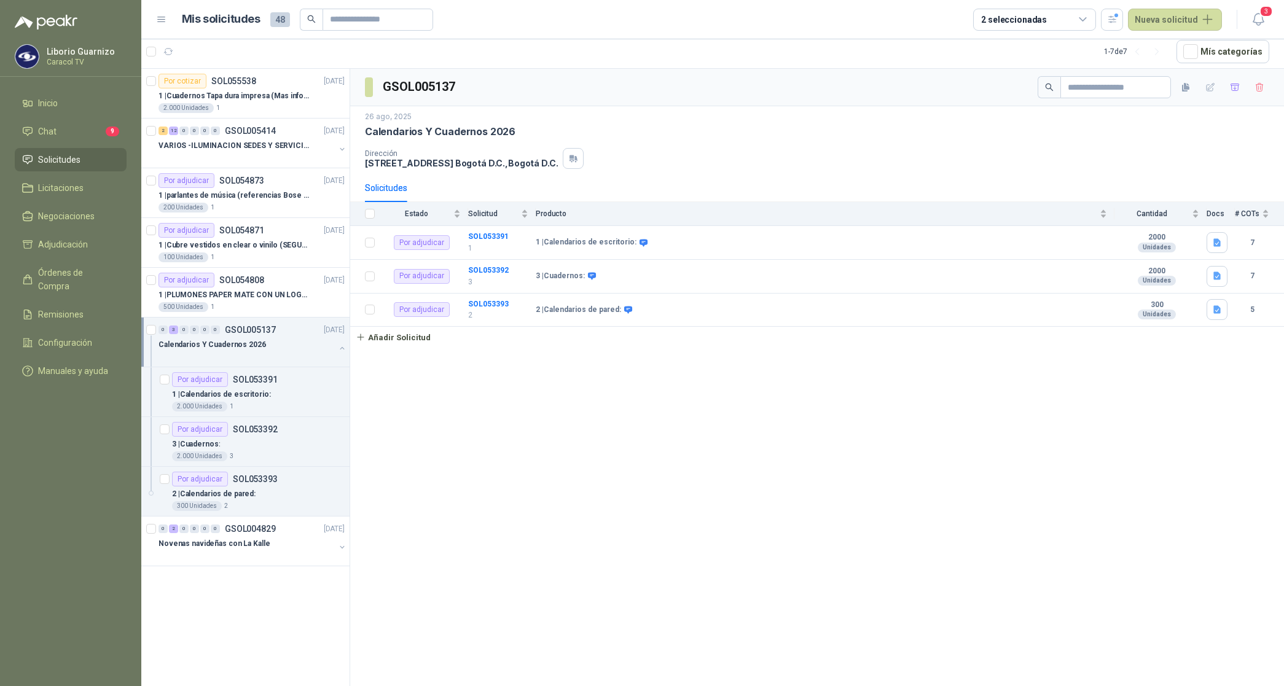
click at [244, 343] on p "Calendarios Y Cuadernos 2026" at bounding box center [211, 345] width 107 height 12
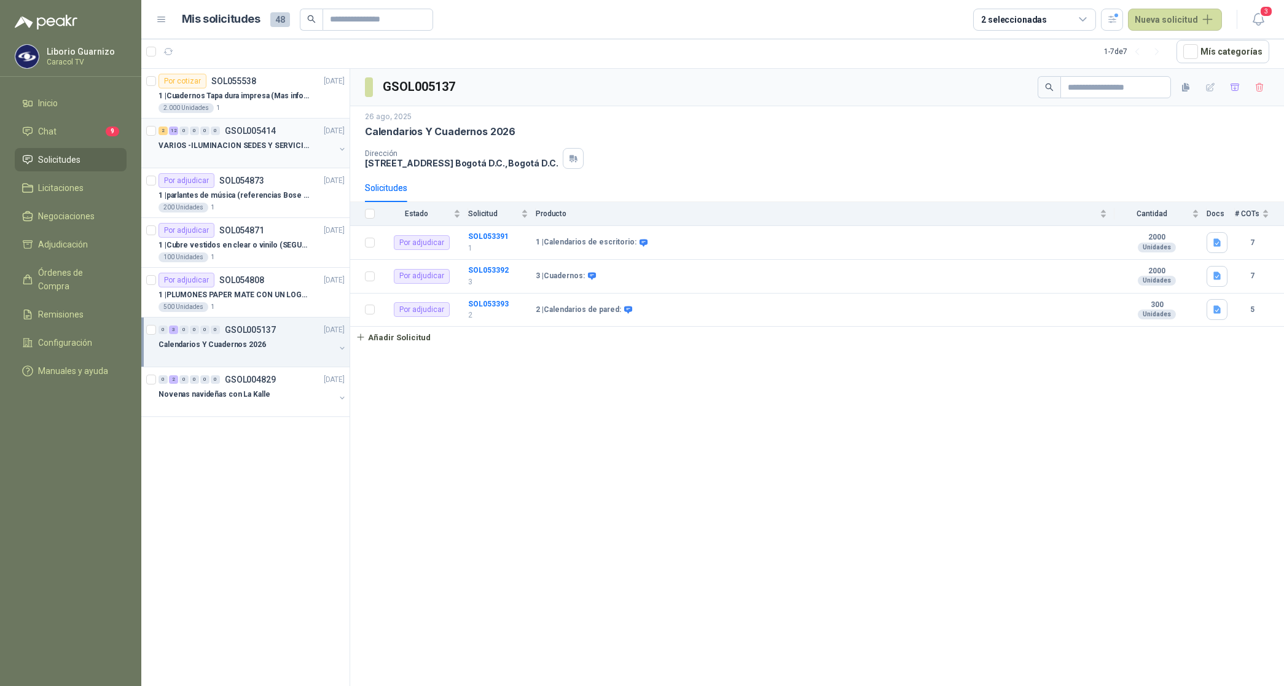
click at [216, 143] on p "VARIOS -ILUMINACION SEDES Y SERVICIOS" at bounding box center [234, 146] width 153 height 12
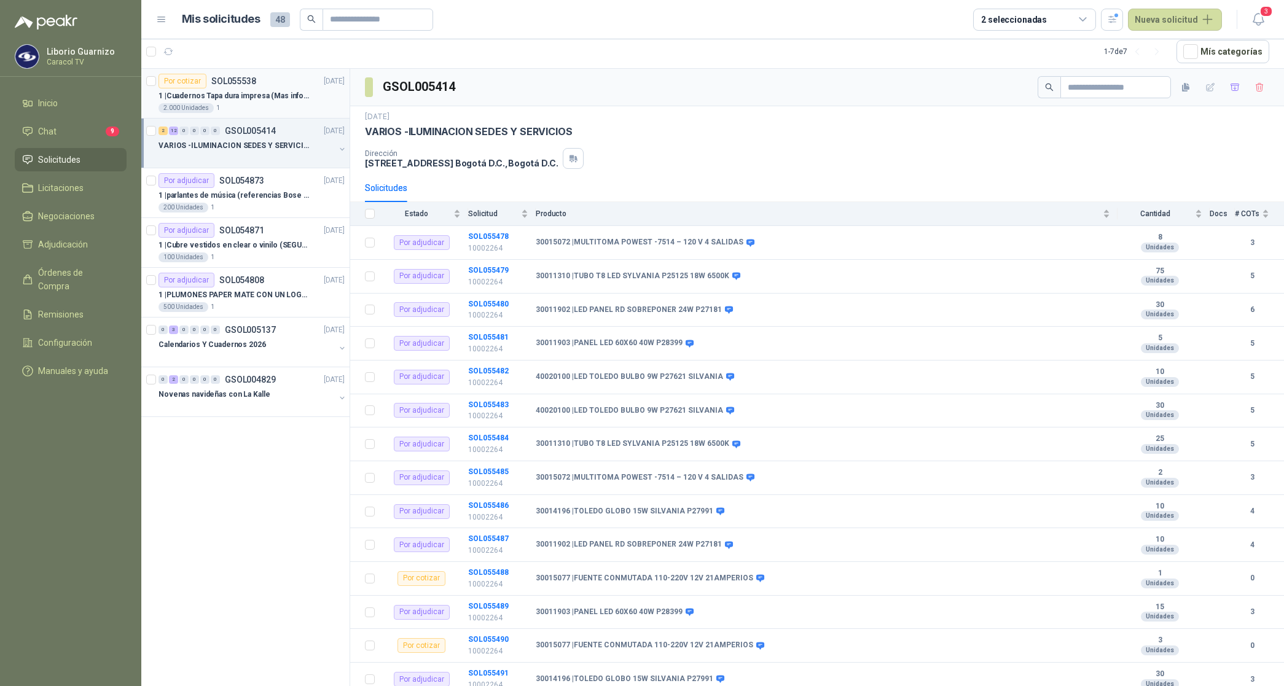
click at [234, 96] on p "1 | Cuadernos Tapa dura impresa (Mas informacion en el adjunto)" at bounding box center [234, 96] width 153 height 12
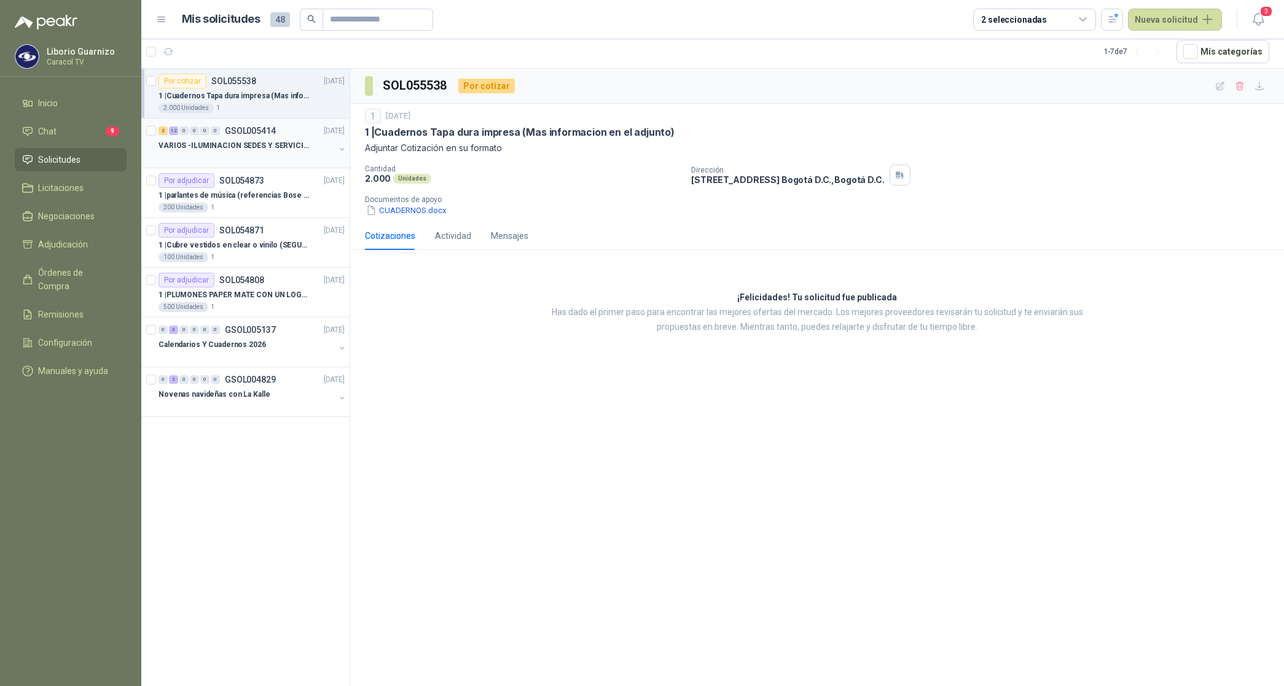
click at [216, 143] on p "VARIOS -ILUMINACION SEDES Y SERVICIOS" at bounding box center [234, 146] width 153 height 12
